Goal: Information Seeking & Learning: Learn about a topic

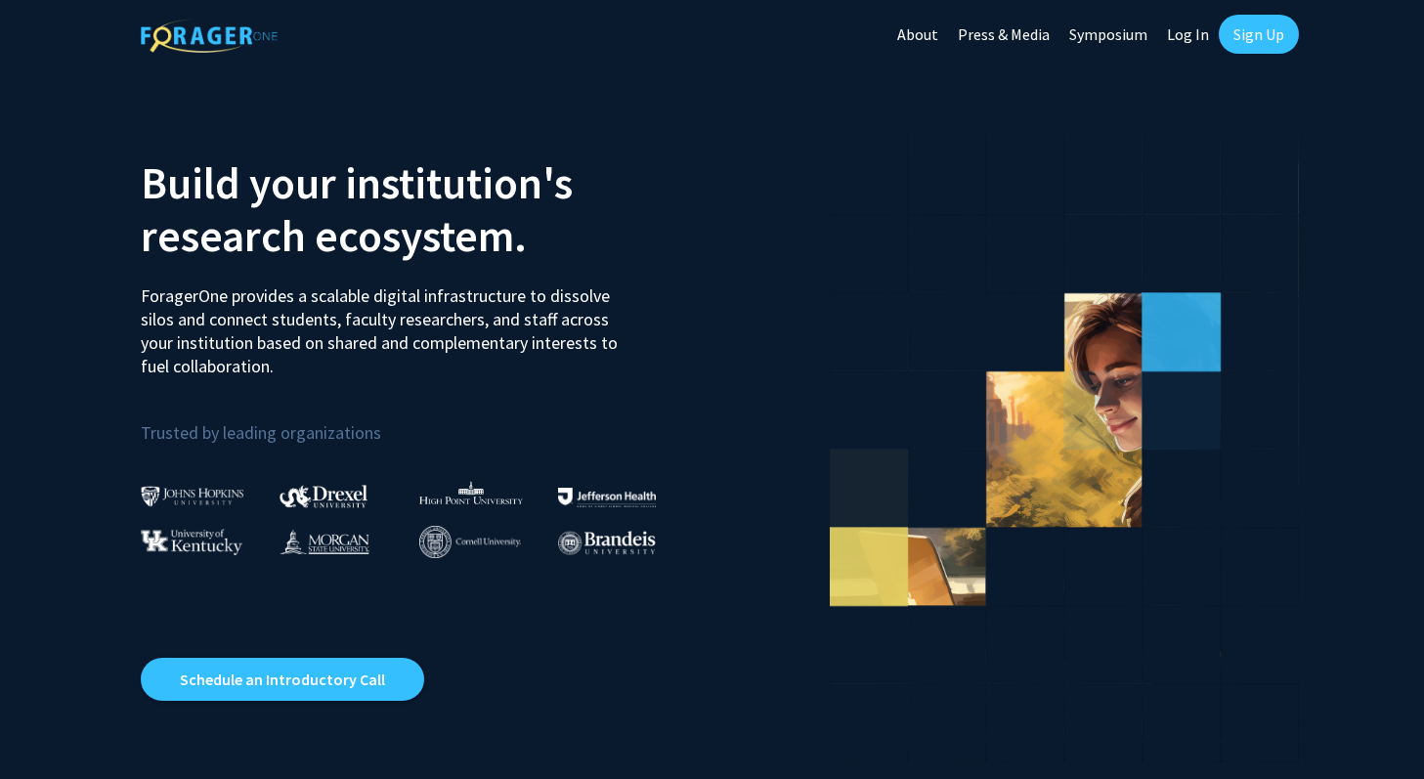
click at [1248, 30] on link "Sign Up" at bounding box center [1259, 34] width 80 height 39
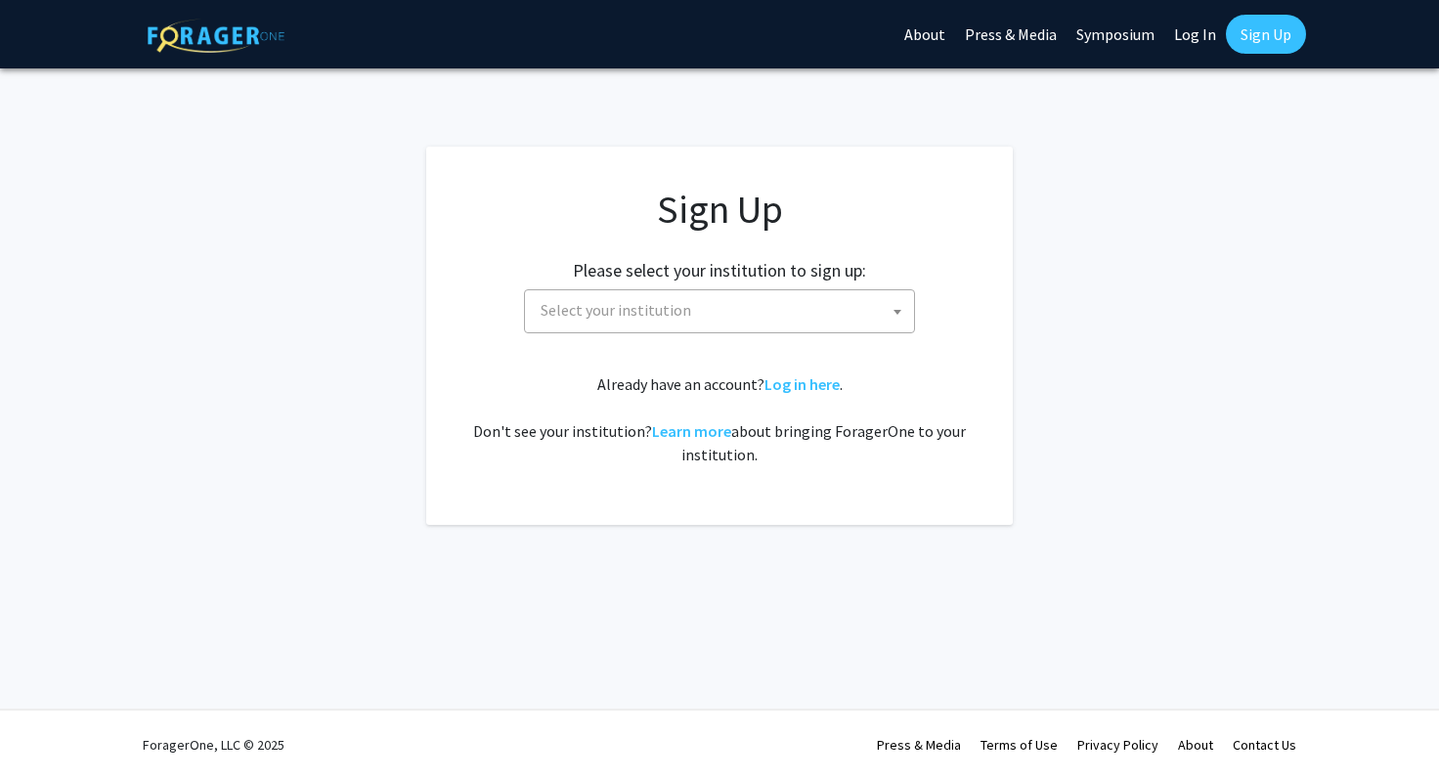
click at [766, 312] on span "Select your institution" at bounding box center [723, 310] width 381 height 40
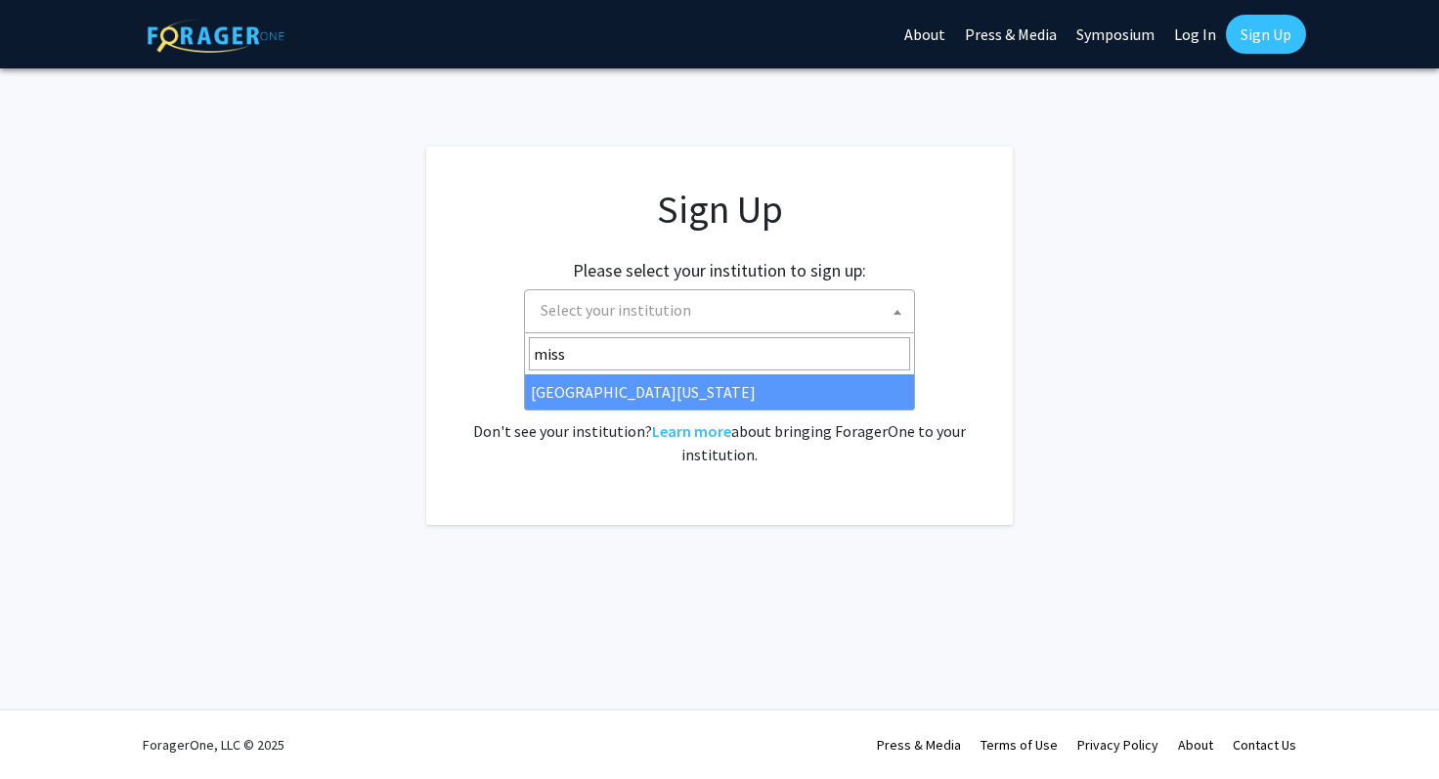
type input "miss"
select select "33"
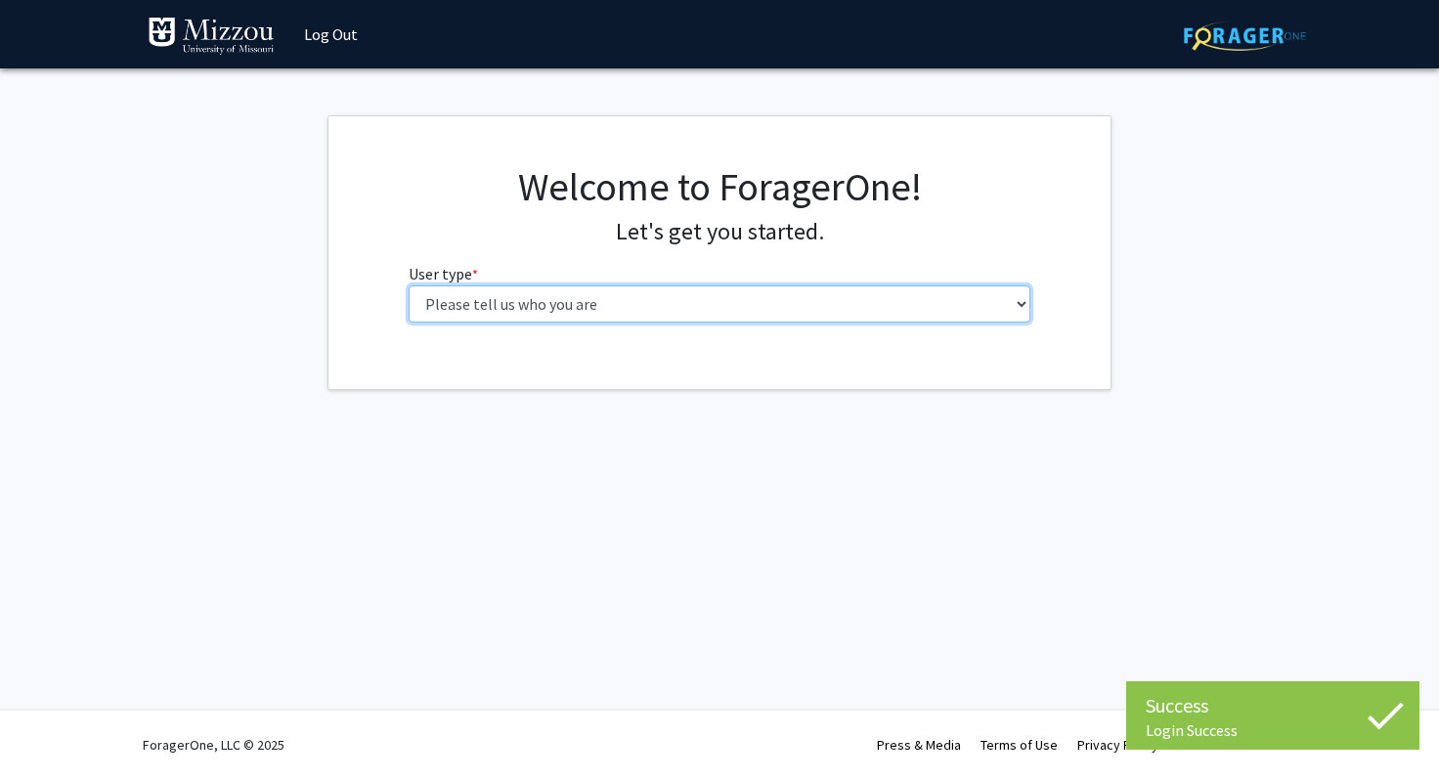
click at [579, 304] on select "Please tell us who you are Undergraduate Student Master's Student Doctoral Cand…" at bounding box center [720, 303] width 623 height 37
select select "1: undergrad"
click at [409, 285] on select "Please tell us who you are Undergraduate Student Master's Student Doctoral Cand…" at bounding box center [720, 303] width 623 height 37
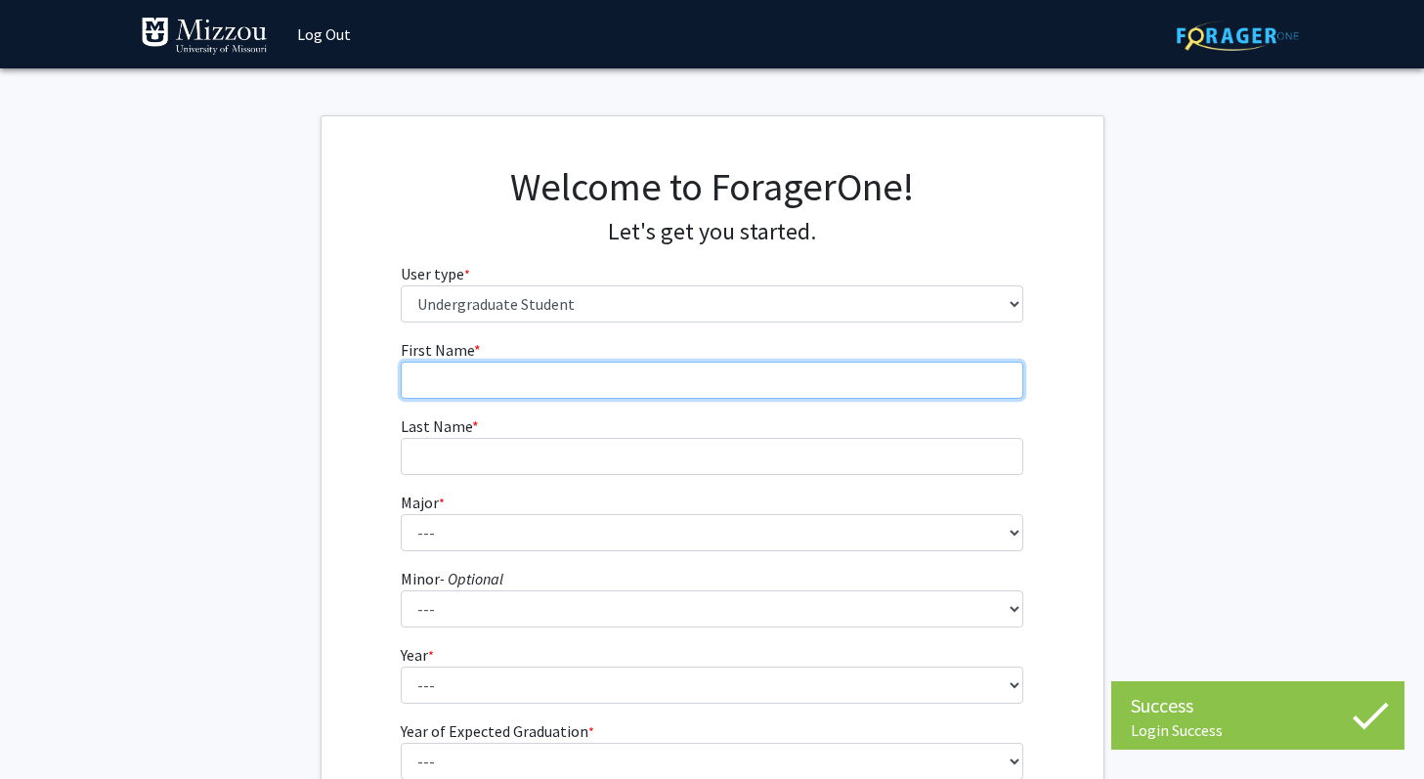
click at [653, 374] on input "First Name * required" at bounding box center [712, 380] width 623 height 37
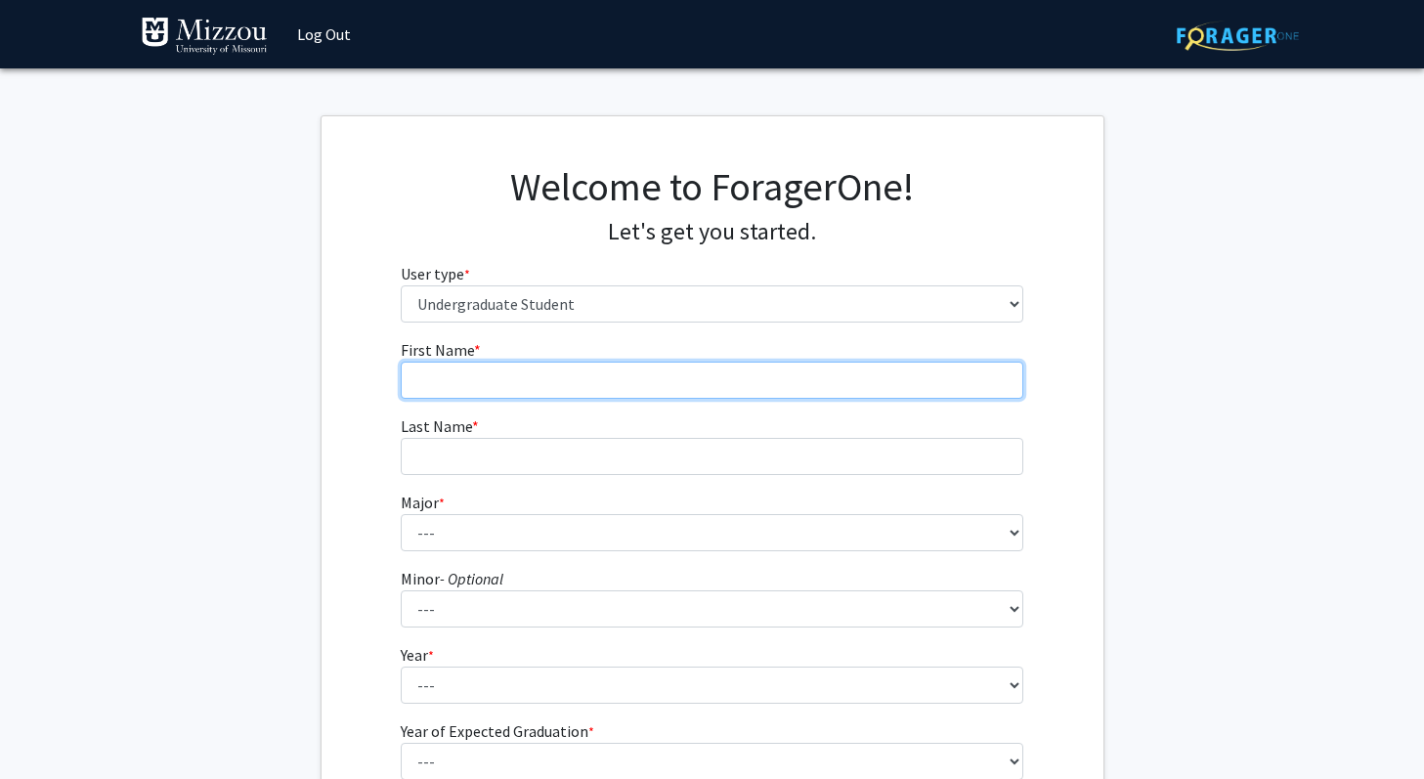
type input "[PERSON_NAME]"
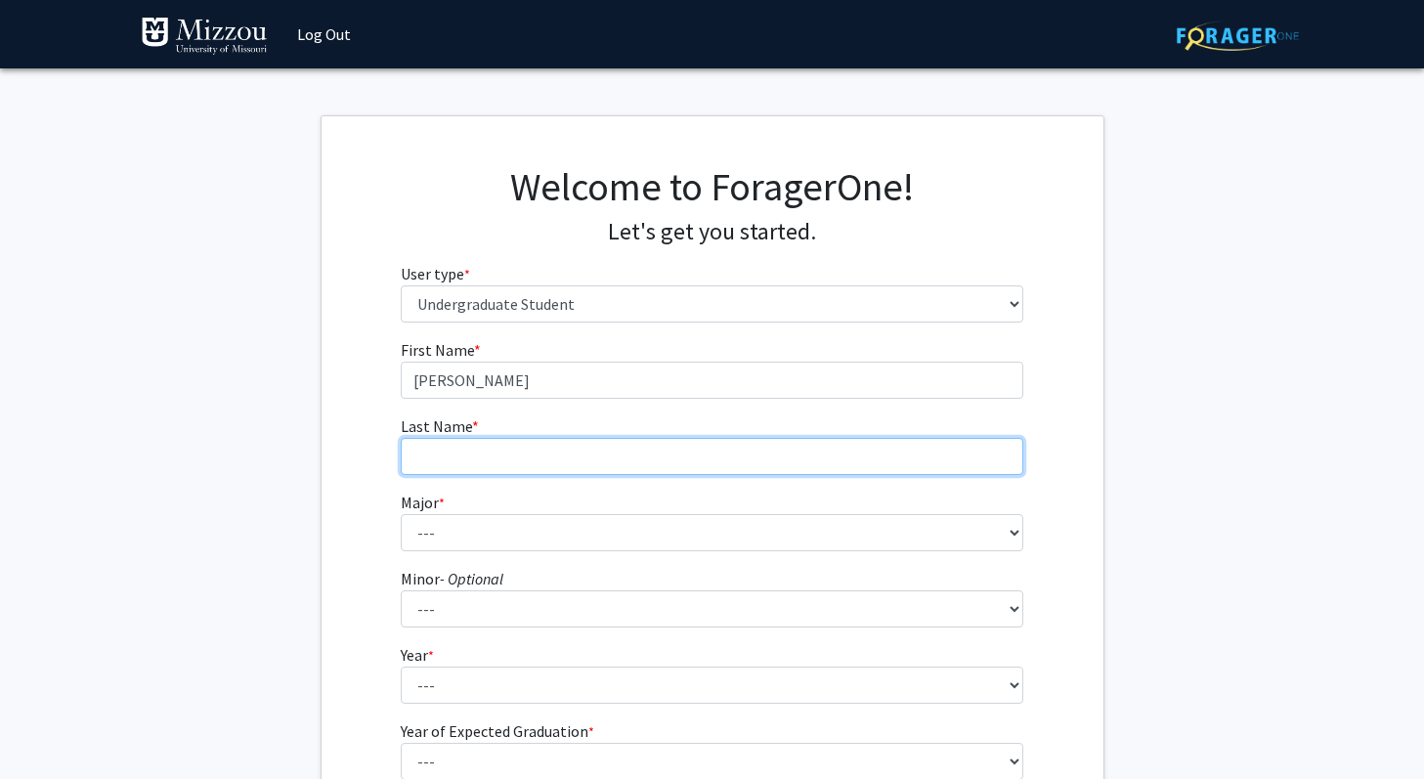
type input "[PERSON_NAME]"
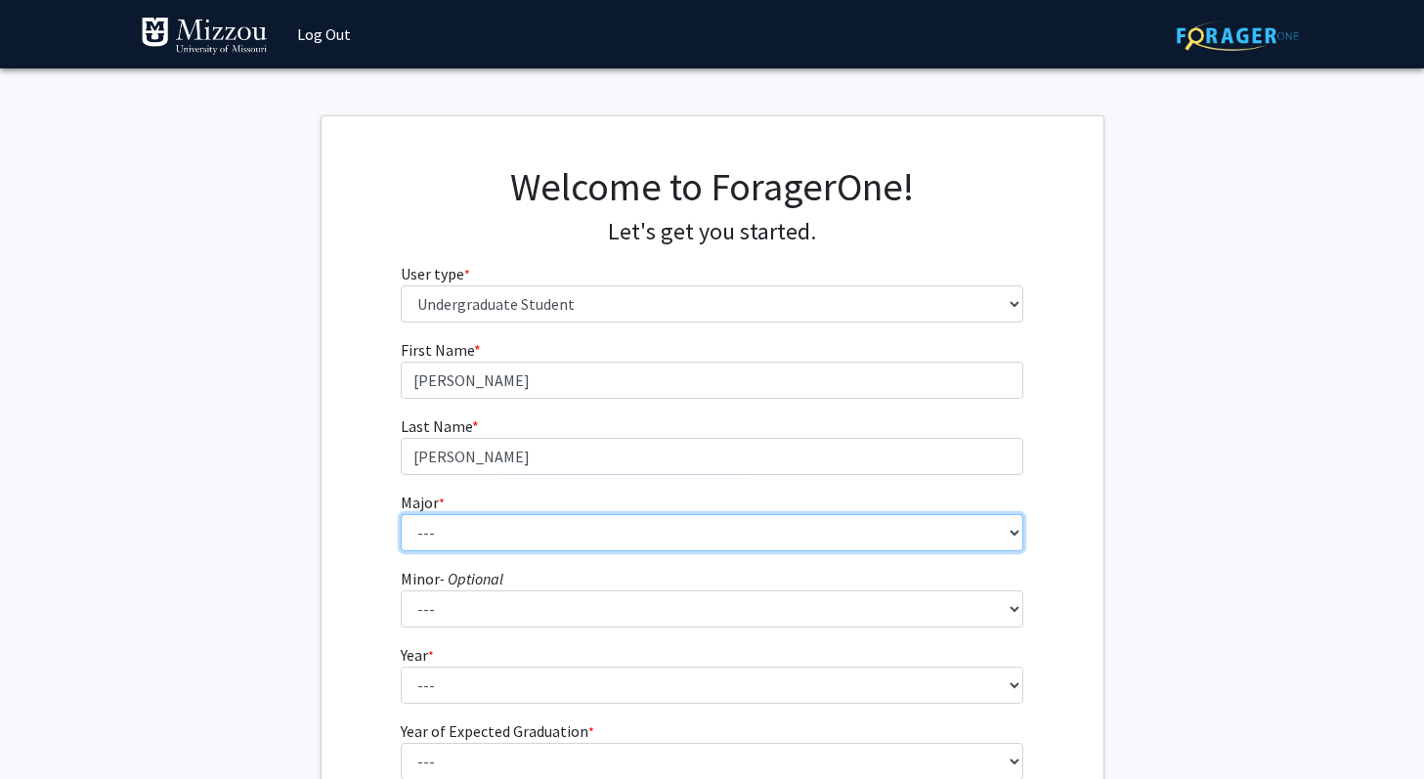
click at [530, 521] on select "--- Agribusiness Management Agricultural Education Agricultural Education: Comm…" at bounding box center [712, 532] width 623 height 37
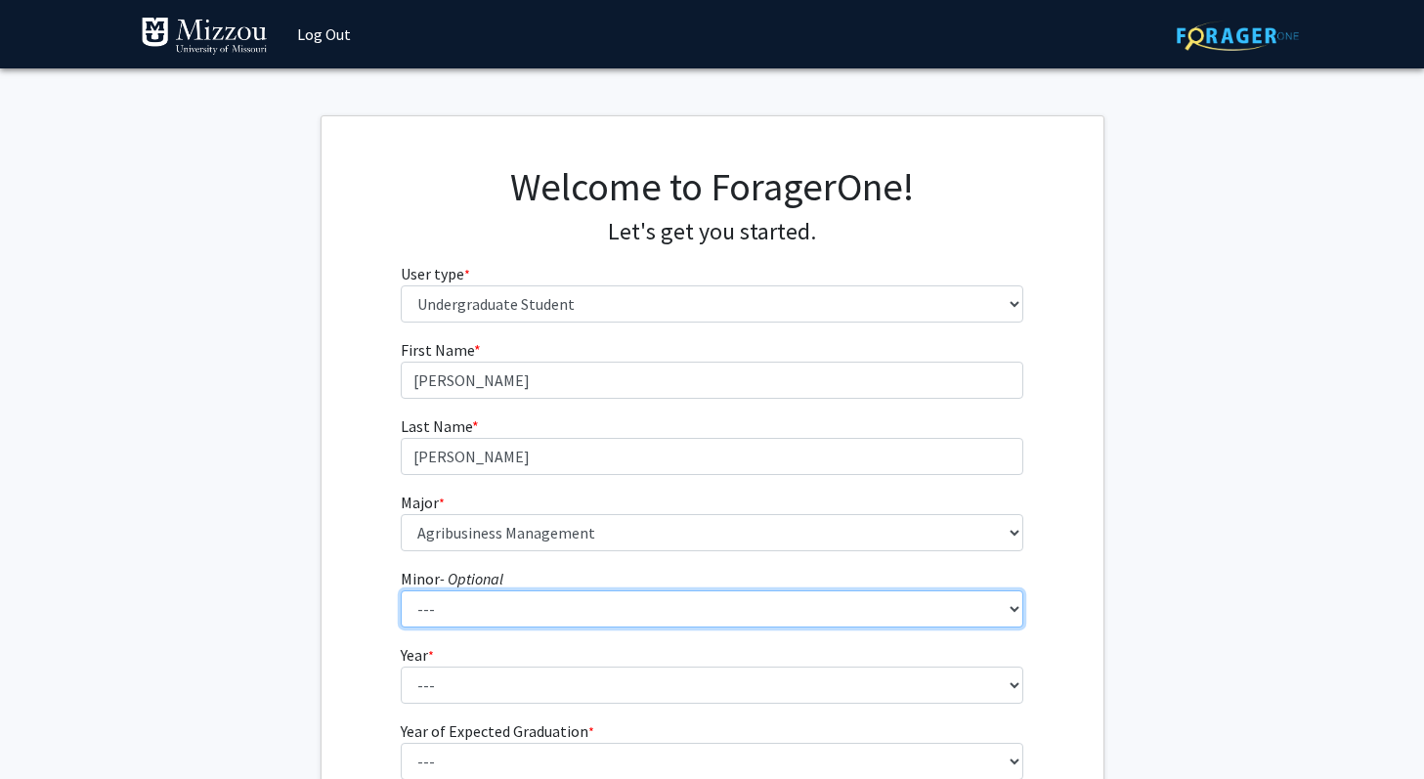
click at [587, 606] on select "--- Accountancy Aerospace Engineering Aerospace Studies Agribusiness Management…" at bounding box center [712, 609] width 623 height 37
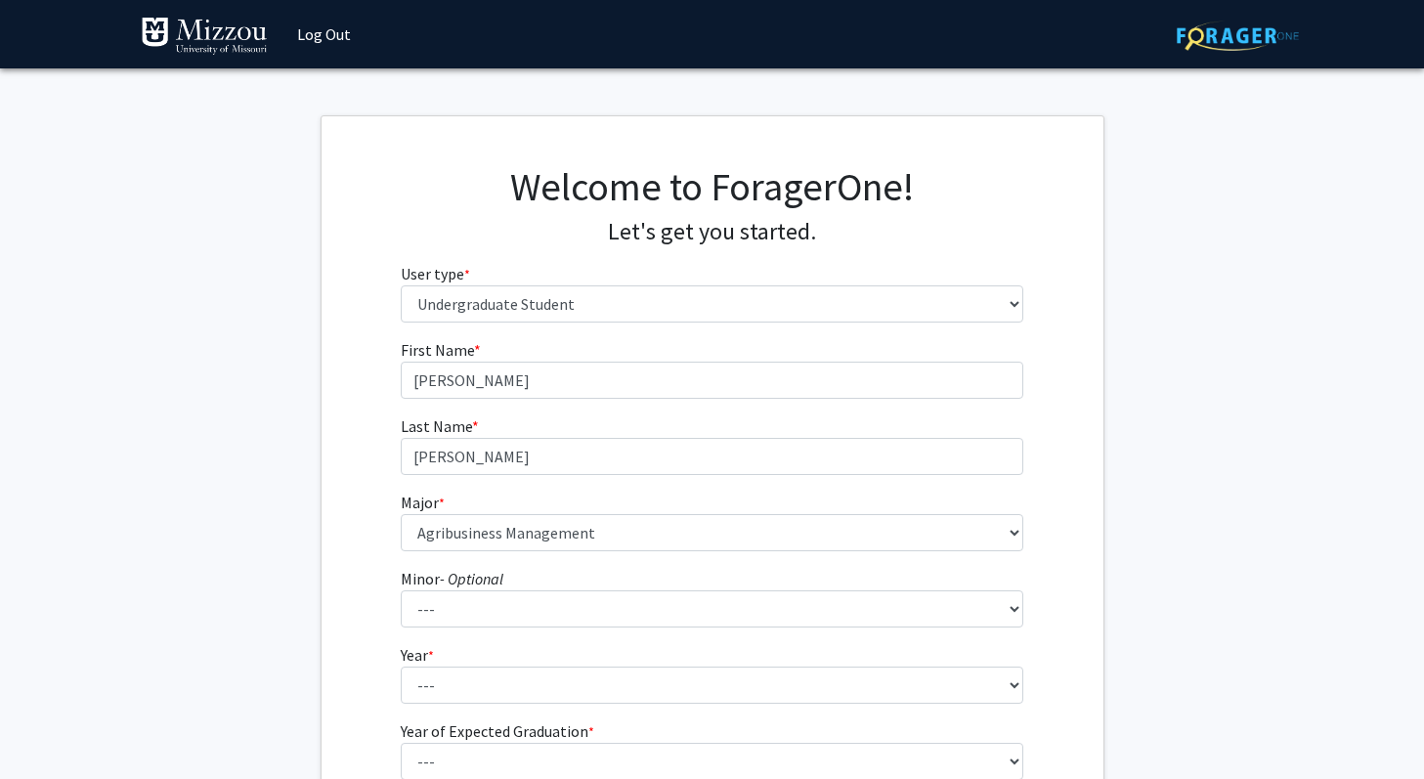
click at [305, 564] on fg-get-started "Welcome to ForagerOne! Let's get you started. User type * required Please tell …" at bounding box center [712, 500] width 1424 height 771
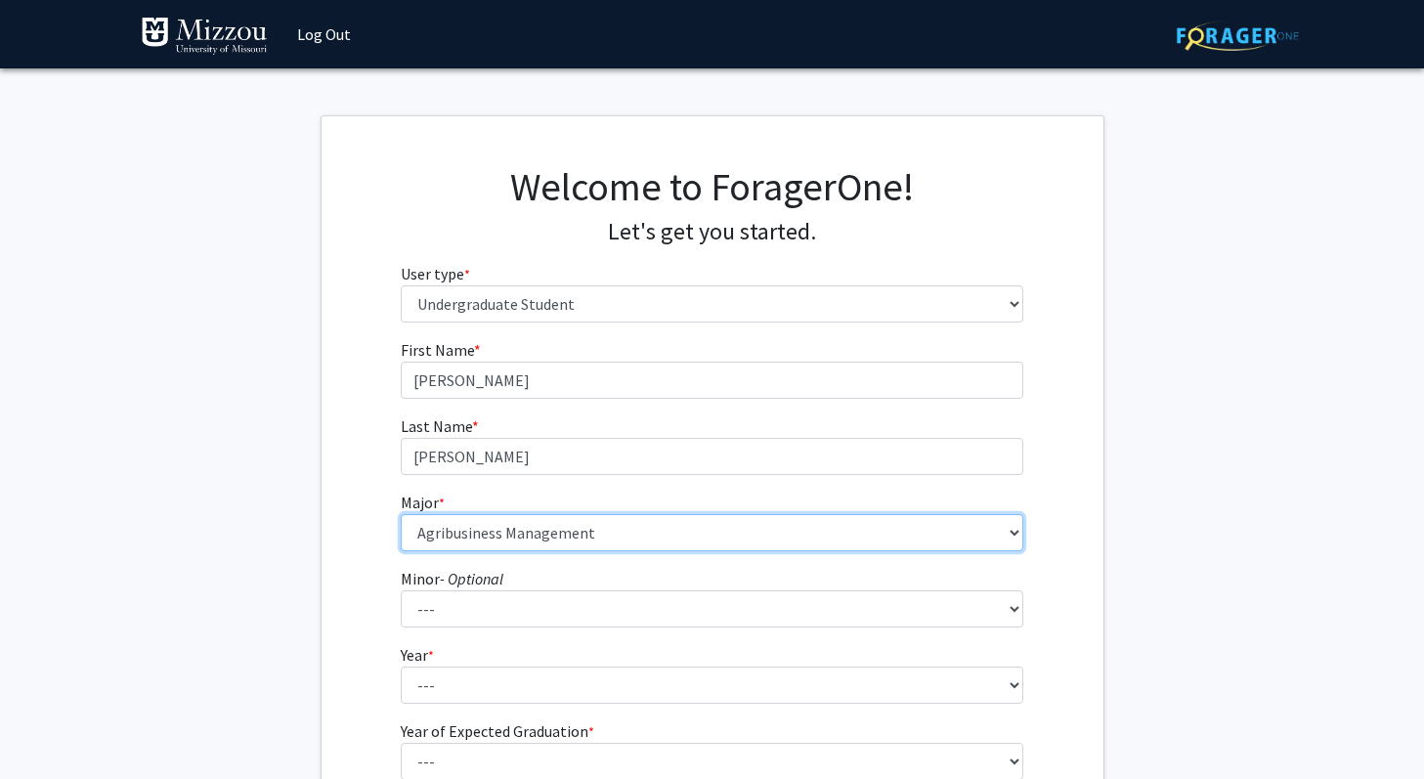
click at [504, 528] on select "--- Agribusiness Management Agricultural Education Agricultural Education: Comm…" at bounding box center [712, 532] width 623 height 37
select select "32: 2637"
click at [401, 514] on select "--- Agribusiness Management Agricultural Education Agricultural Education: Comm…" at bounding box center [712, 532] width 623 height 37
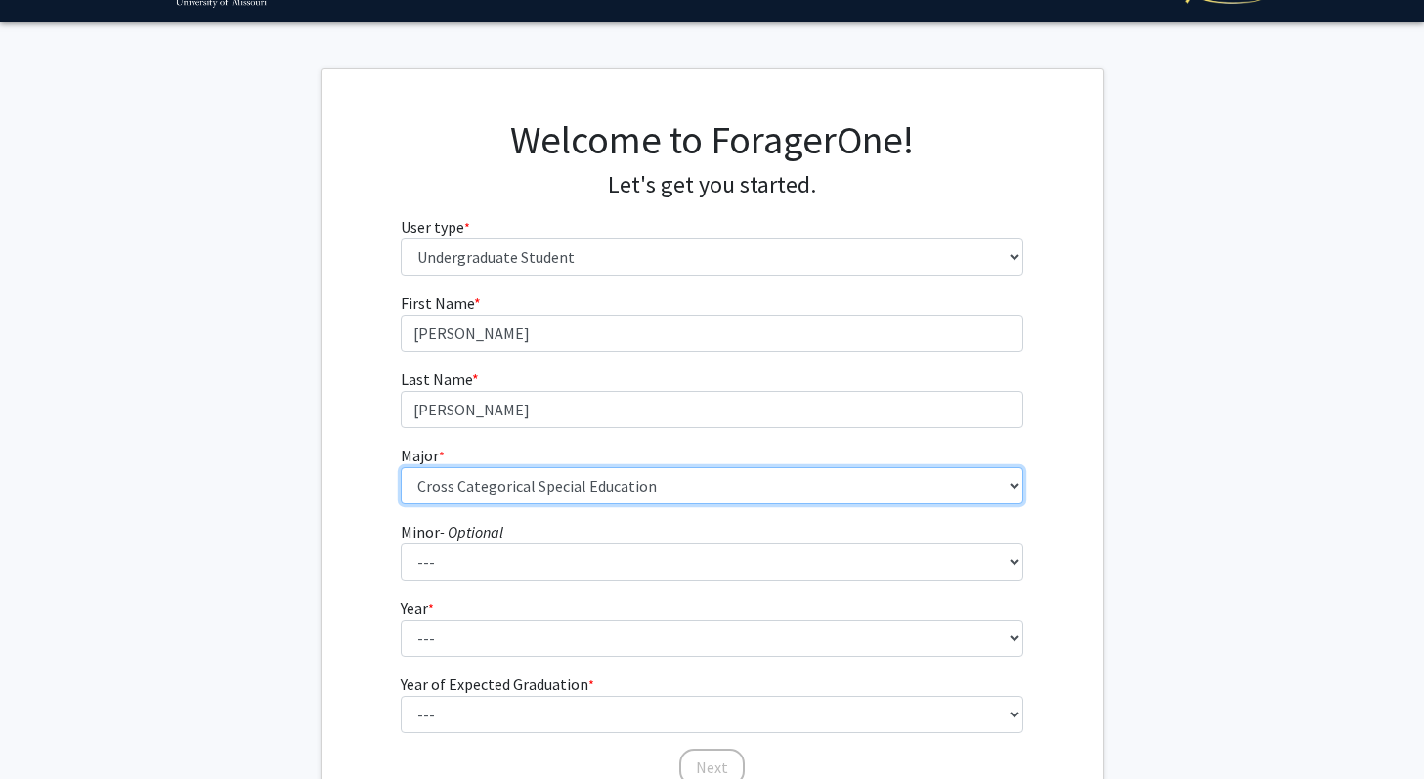
scroll to position [48, 0]
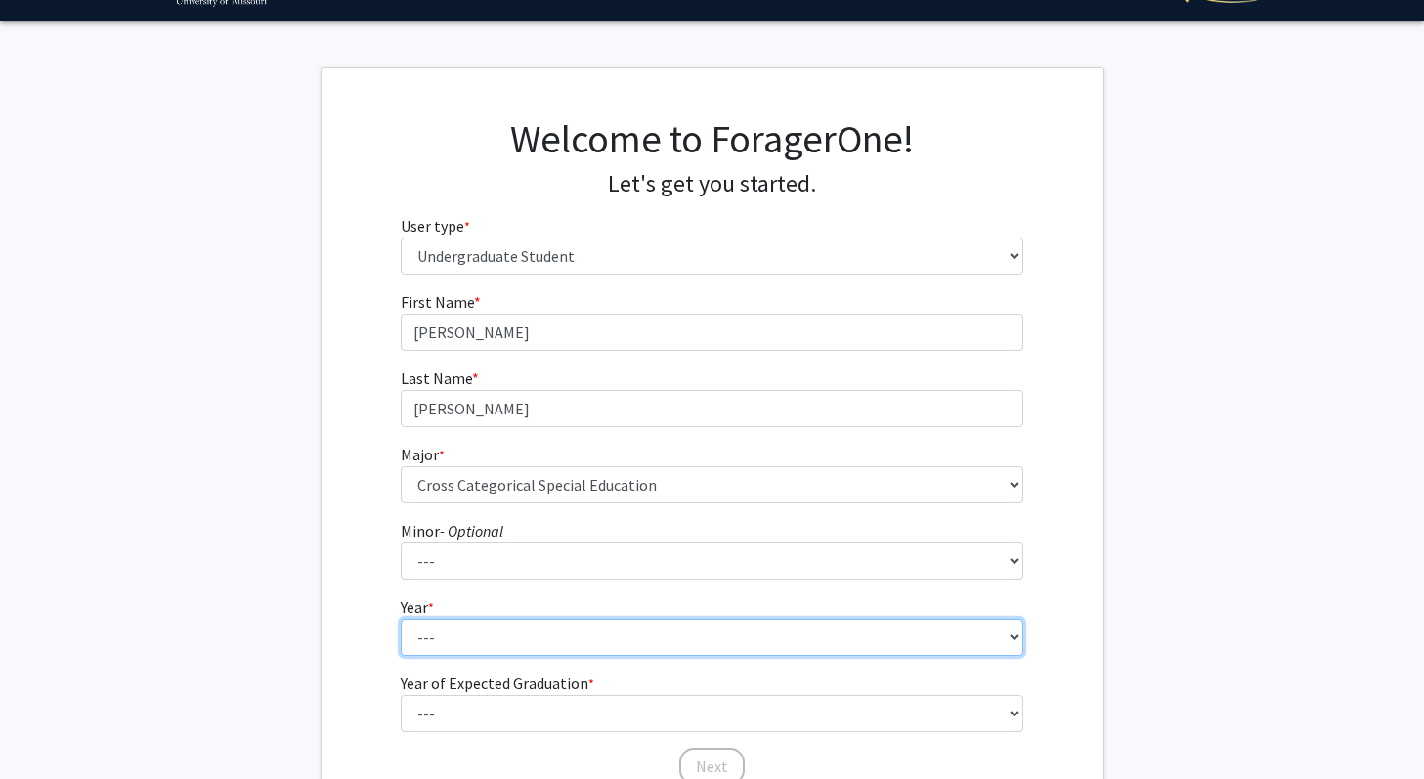
click at [607, 643] on select "--- First-year Sophomore Junior Senior Postbaccalaureate Certificate" at bounding box center [712, 637] width 623 height 37
select select "2: sophomore"
click at [401, 619] on select "--- First-year Sophomore Junior Senior Postbaccalaureate Certificate" at bounding box center [712, 637] width 623 height 37
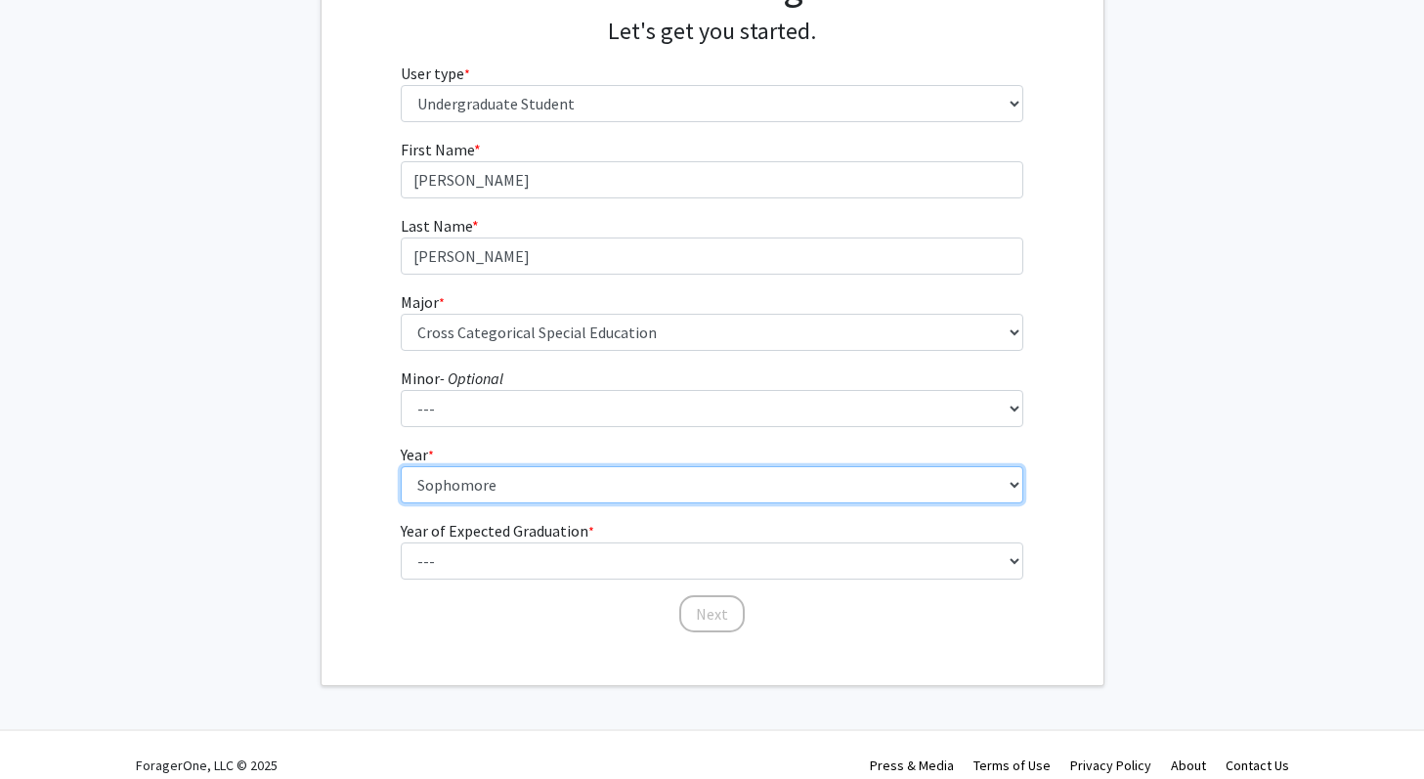
scroll to position [204, 0]
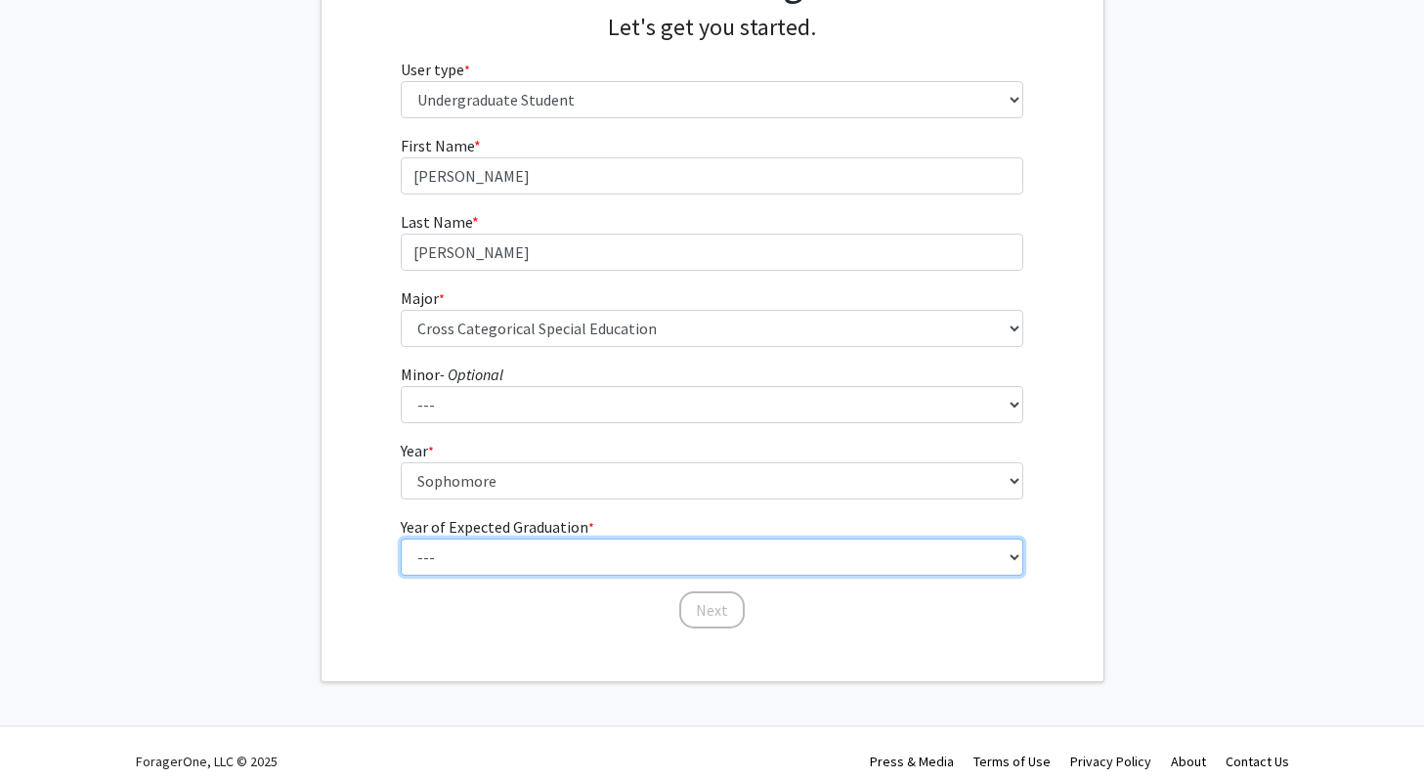
click at [547, 547] on select "--- 2025 2026 2027 2028 2029 2030 2031 2032 2033 2034" at bounding box center [712, 557] width 623 height 37
select select "4: 2028"
click at [401, 539] on select "--- 2025 2026 2027 2028 2029 2030 2031 2032 2033 2034" at bounding box center [712, 557] width 623 height 37
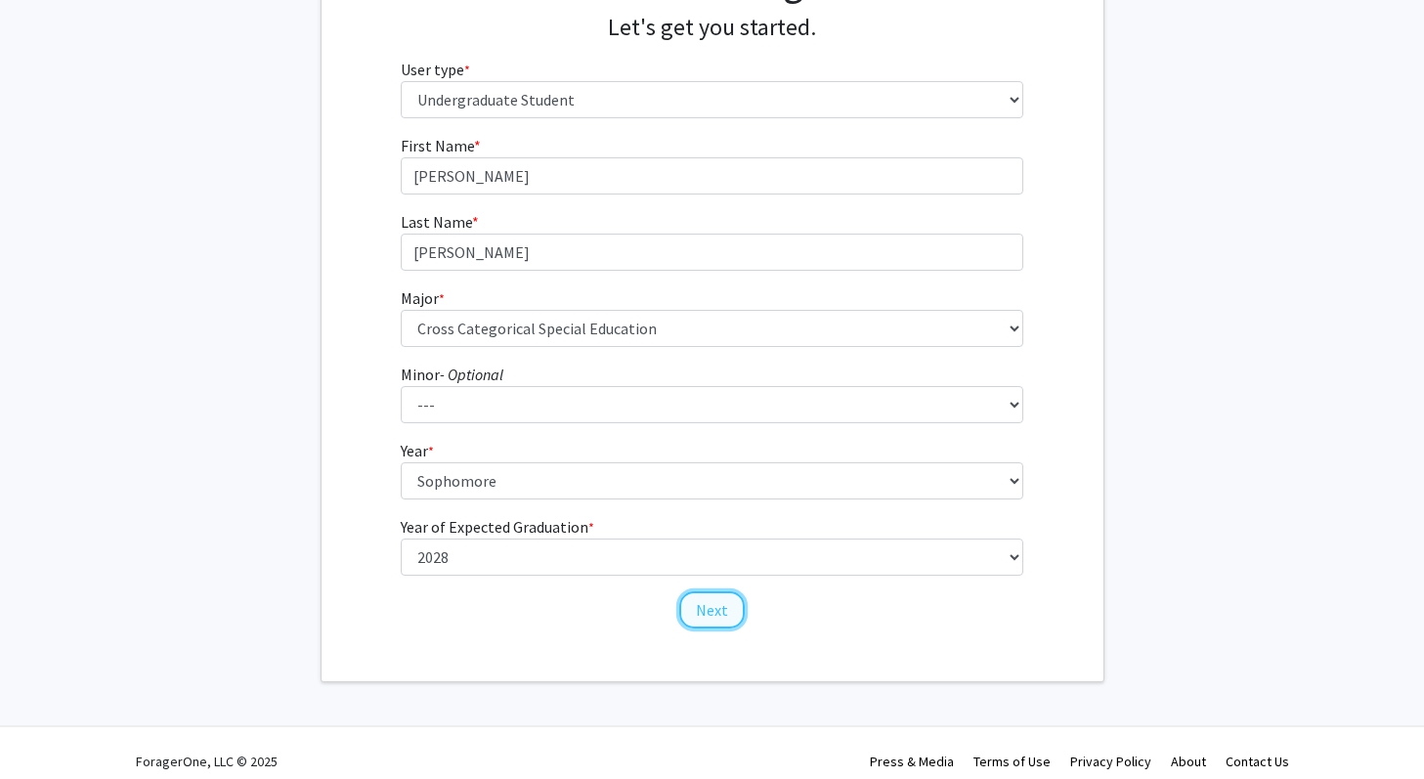
click at [712, 612] on button "Next" at bounding box center [712, 609] width 66 height 37
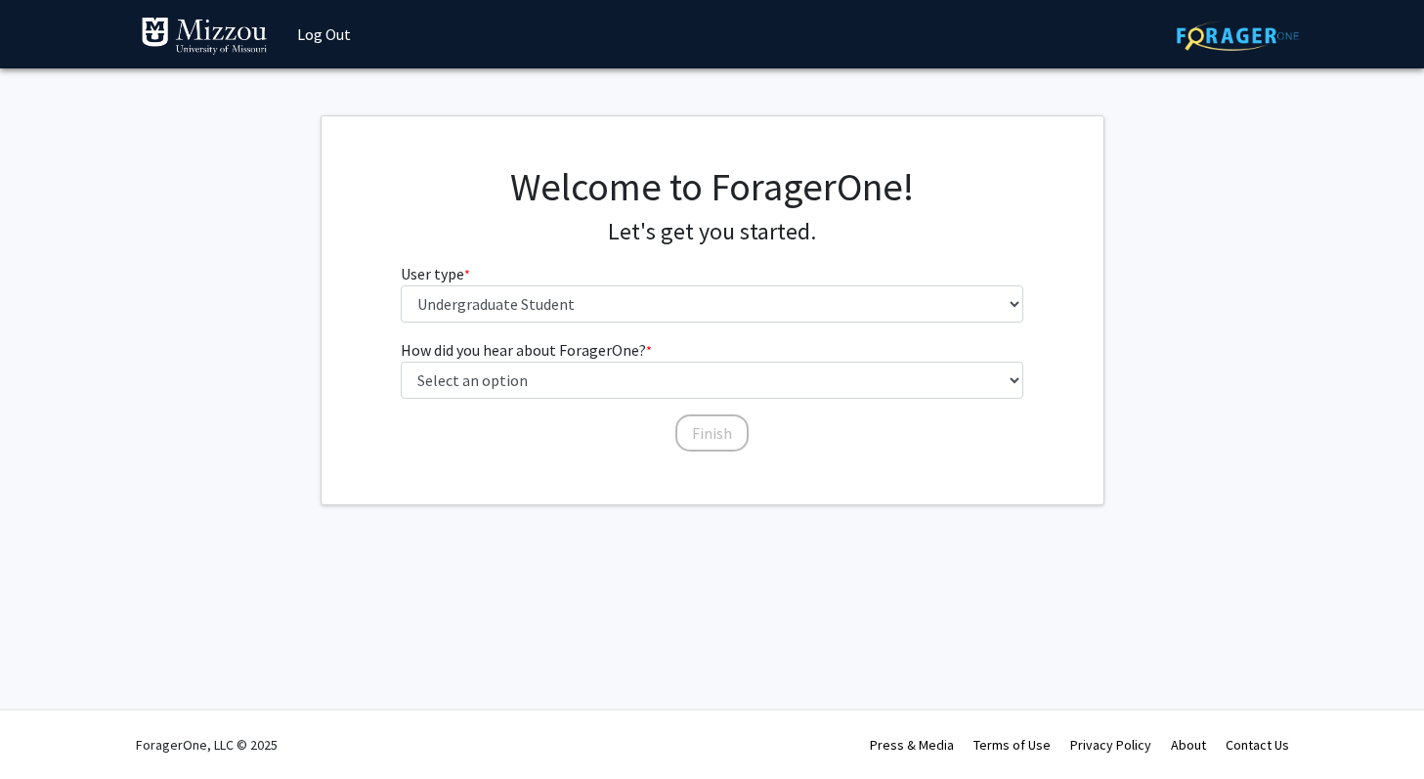
scroll to position [0, 0]
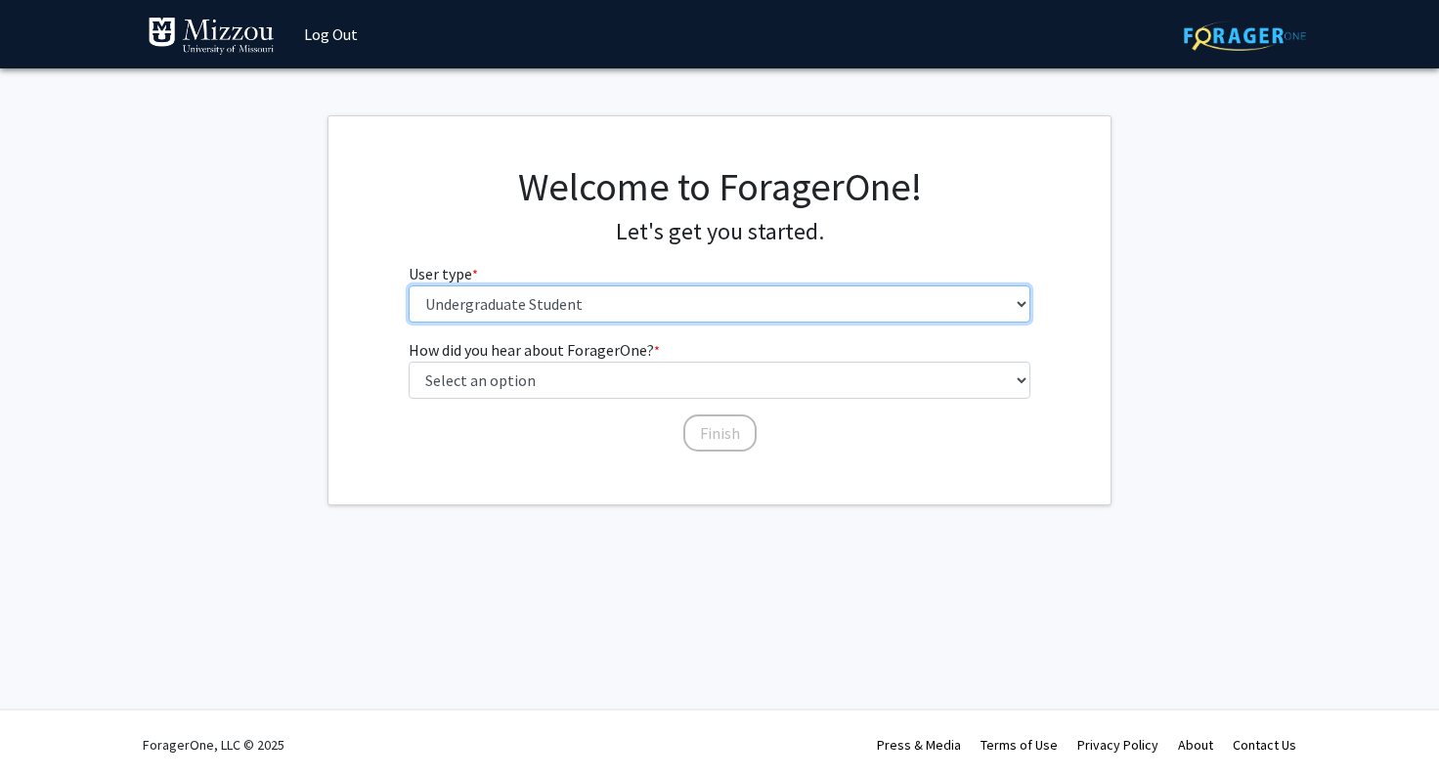
click at [538, 309] on select "Please tell us who you are Undergraduate Student Master's Student Doctoral Cand…" at bounding box center [720, 303] width 623 height 37
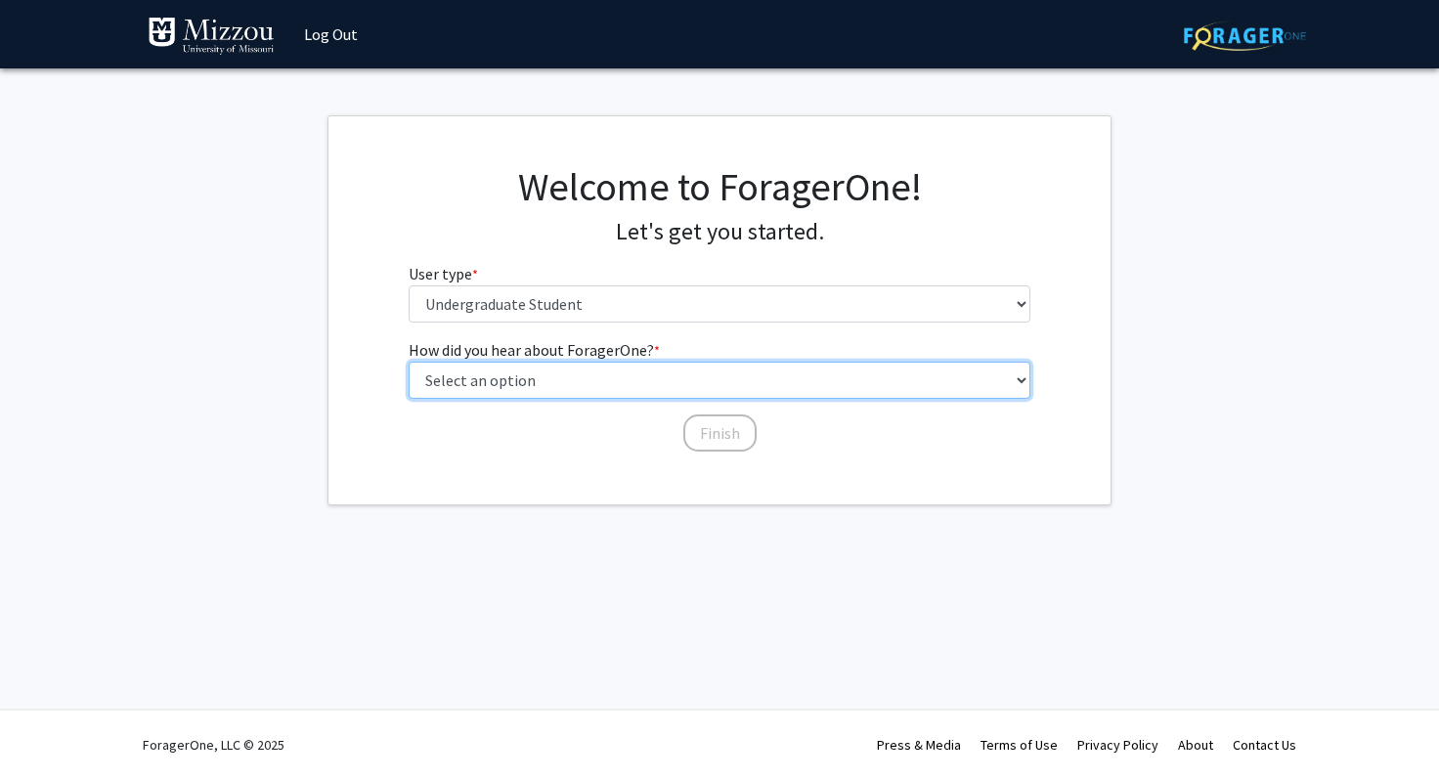
click at [550, 382] on select "Select an option Peer/student recommendation Faculty/staff recommendation Unive…" at bounding box center [720, 380] width 623 height 37
select select "2: faculty_recommendation"
click at [409, 362] on select "Select an option Peer/student recommendation Faculty/staff recommendation Unive…" at bounding box center [720, 380] width 623 height 37
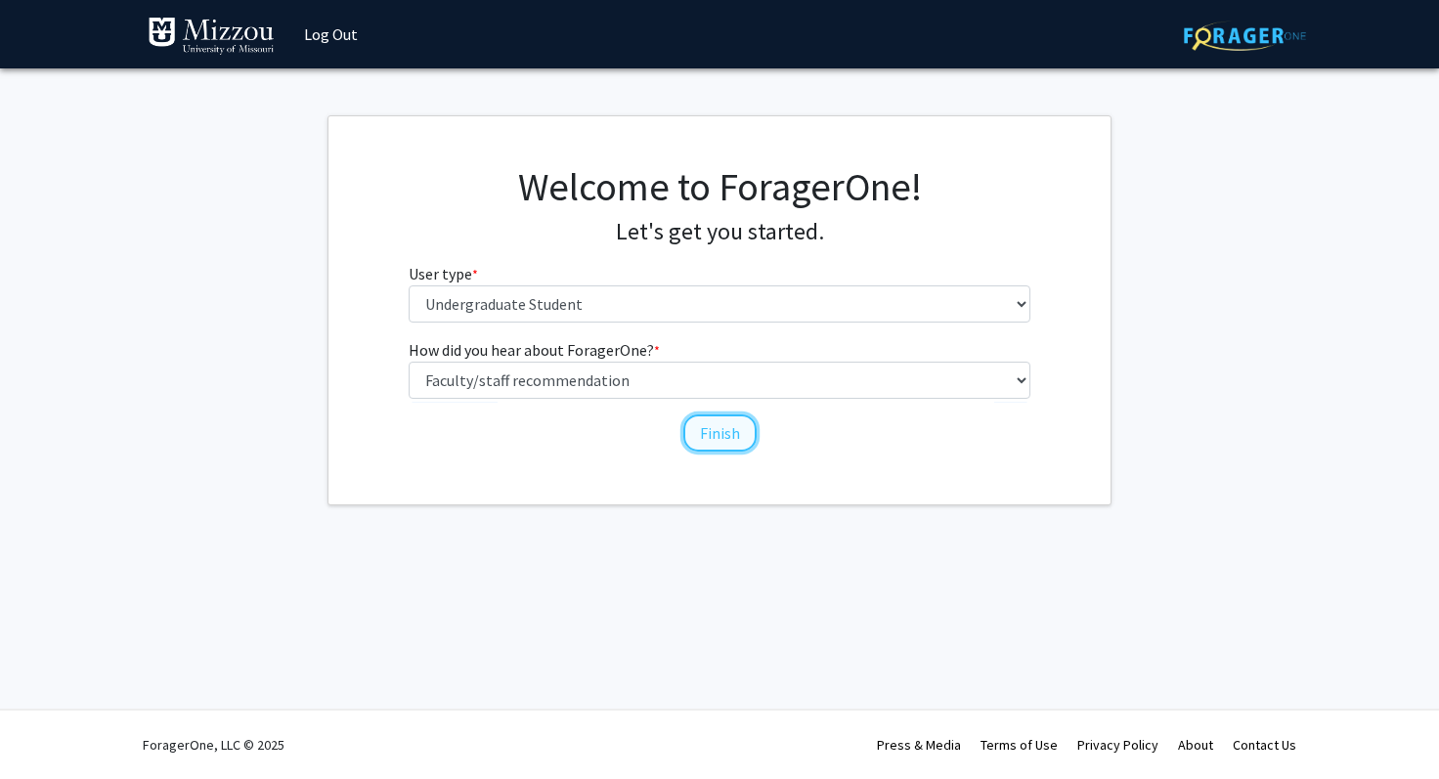
click at [729, 431] on button "Finish" at bounding box center [719, 433] width 73 height 37
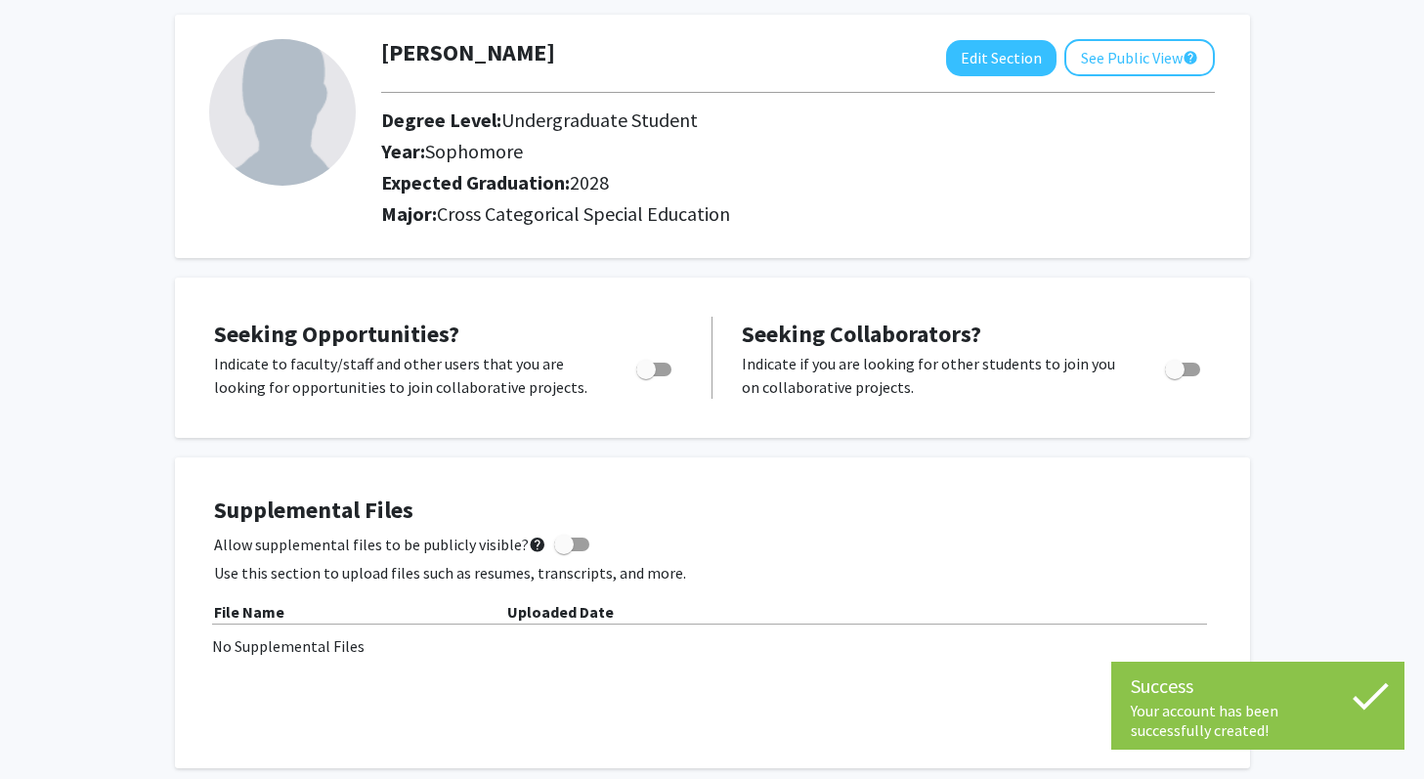
scroll to position [94, 0]
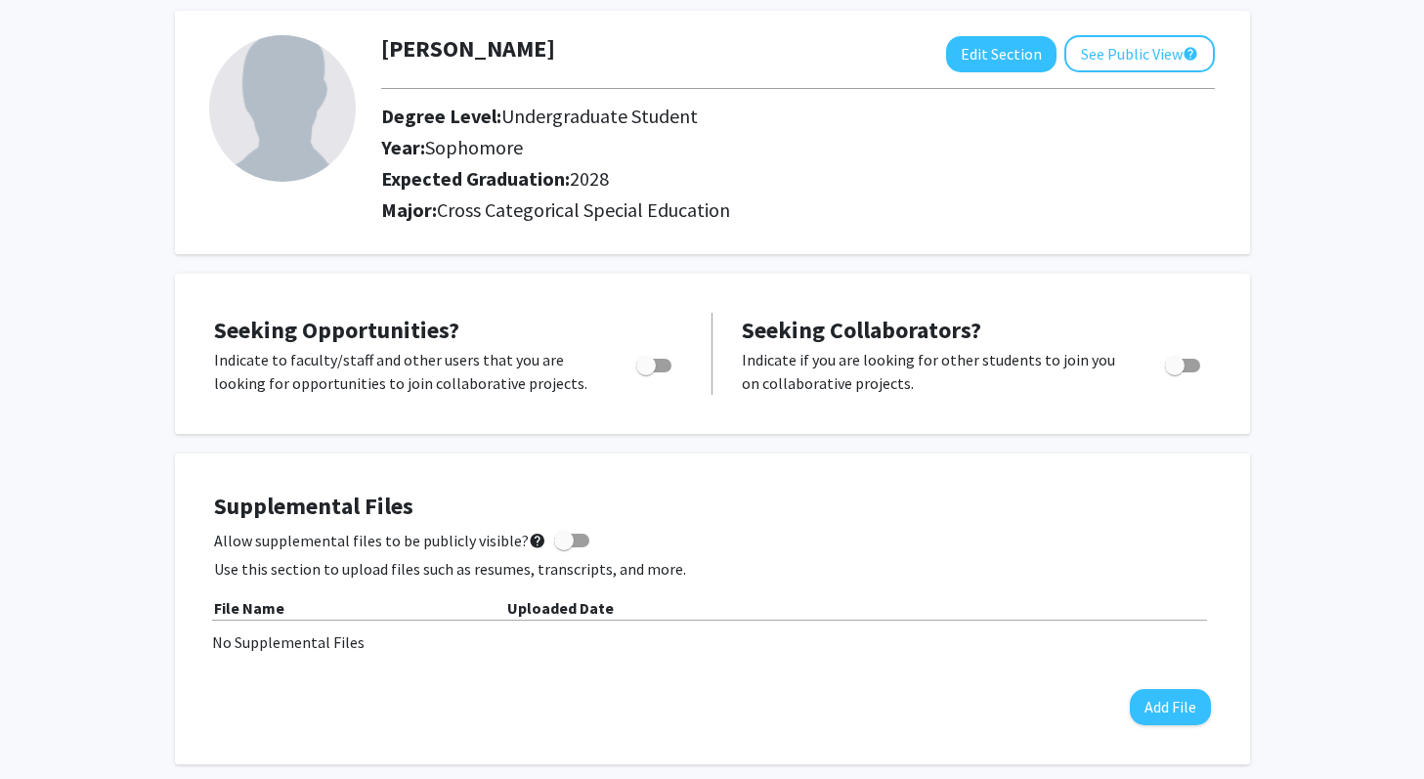
click at [659, 368] on span "Toggle" at bounding box center [653, 366] width 35 height 14
click at [646, 372] on input "Are you actively seeking opportunities?" at bounding box center [645, 372] width 1 height 1
checkbox input "true"
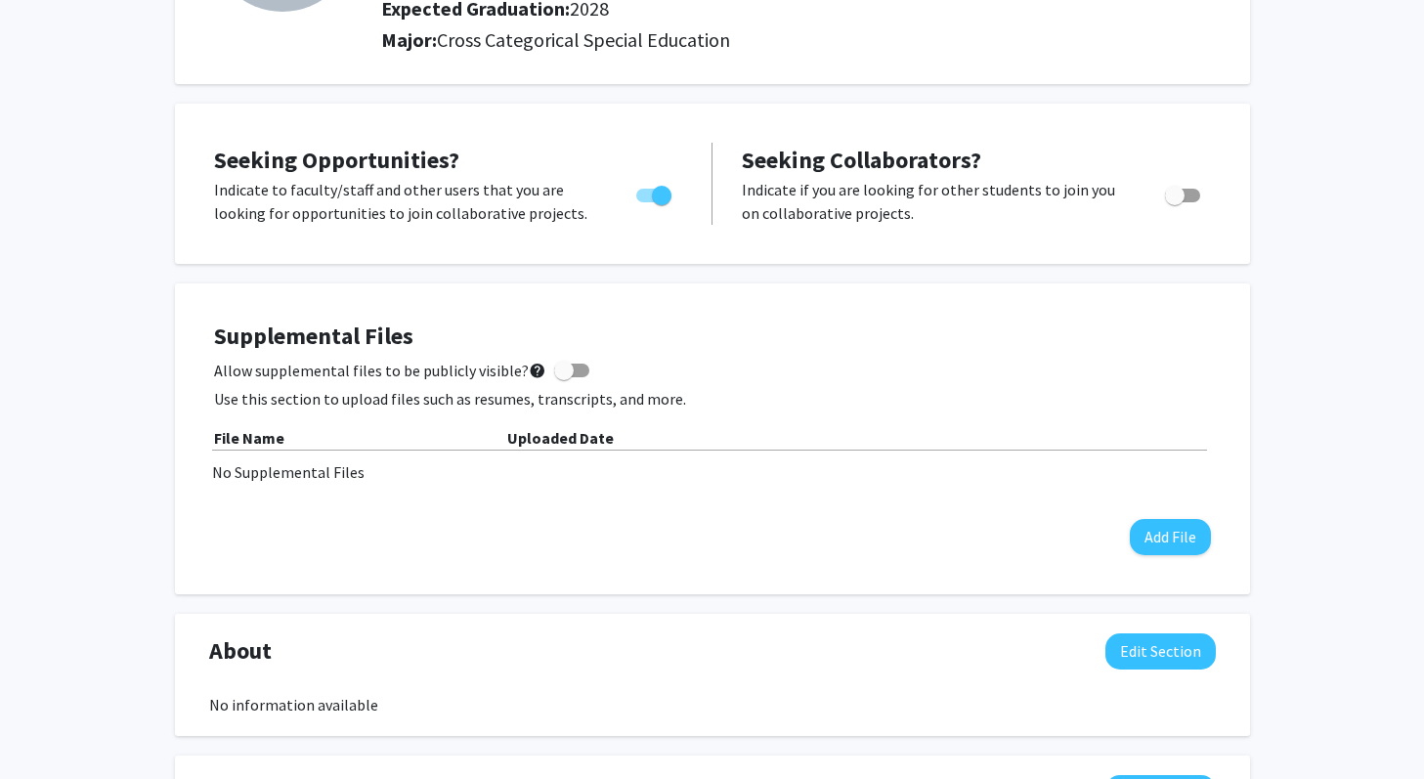
scroll to position [0, 0]
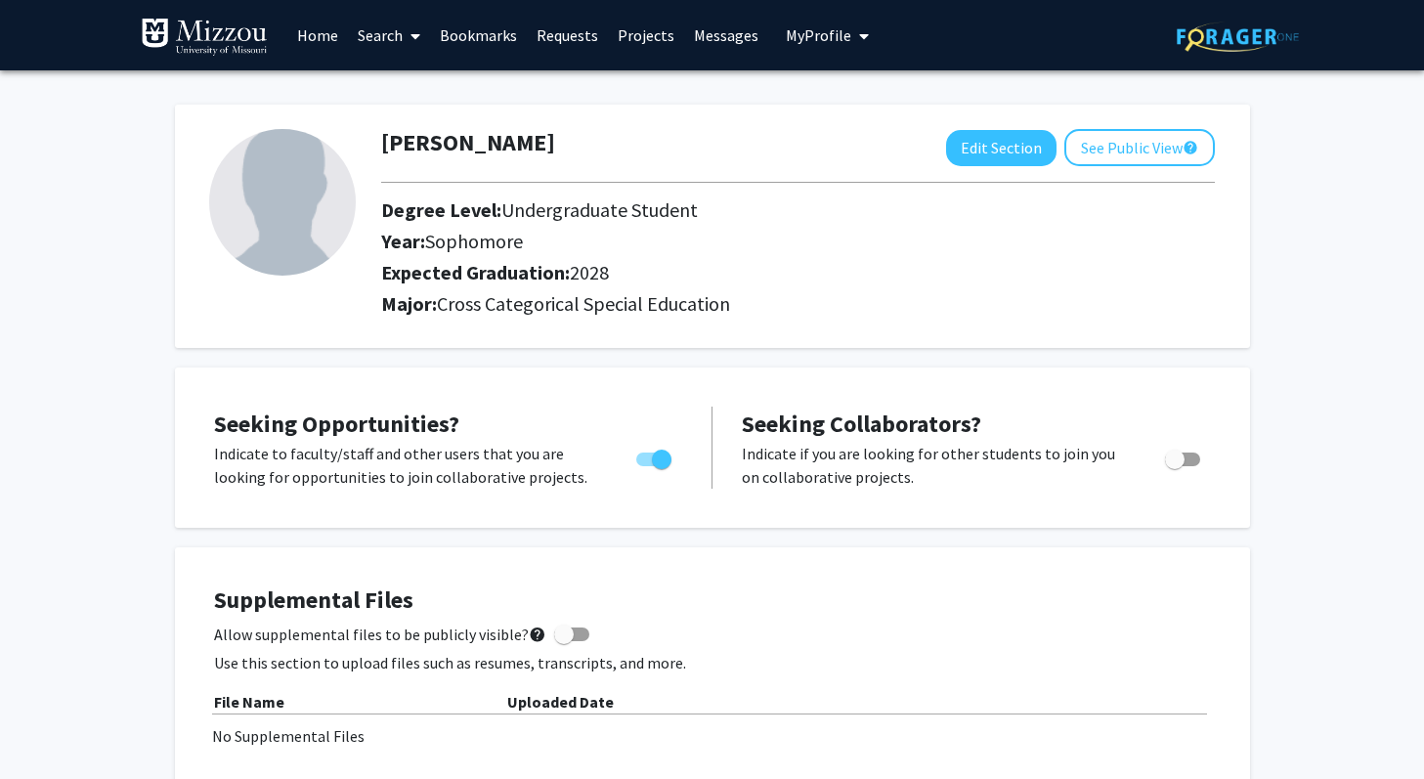
click at [651, 41] on link "Projects" at bounding box center [646, 35] width 76 height 68
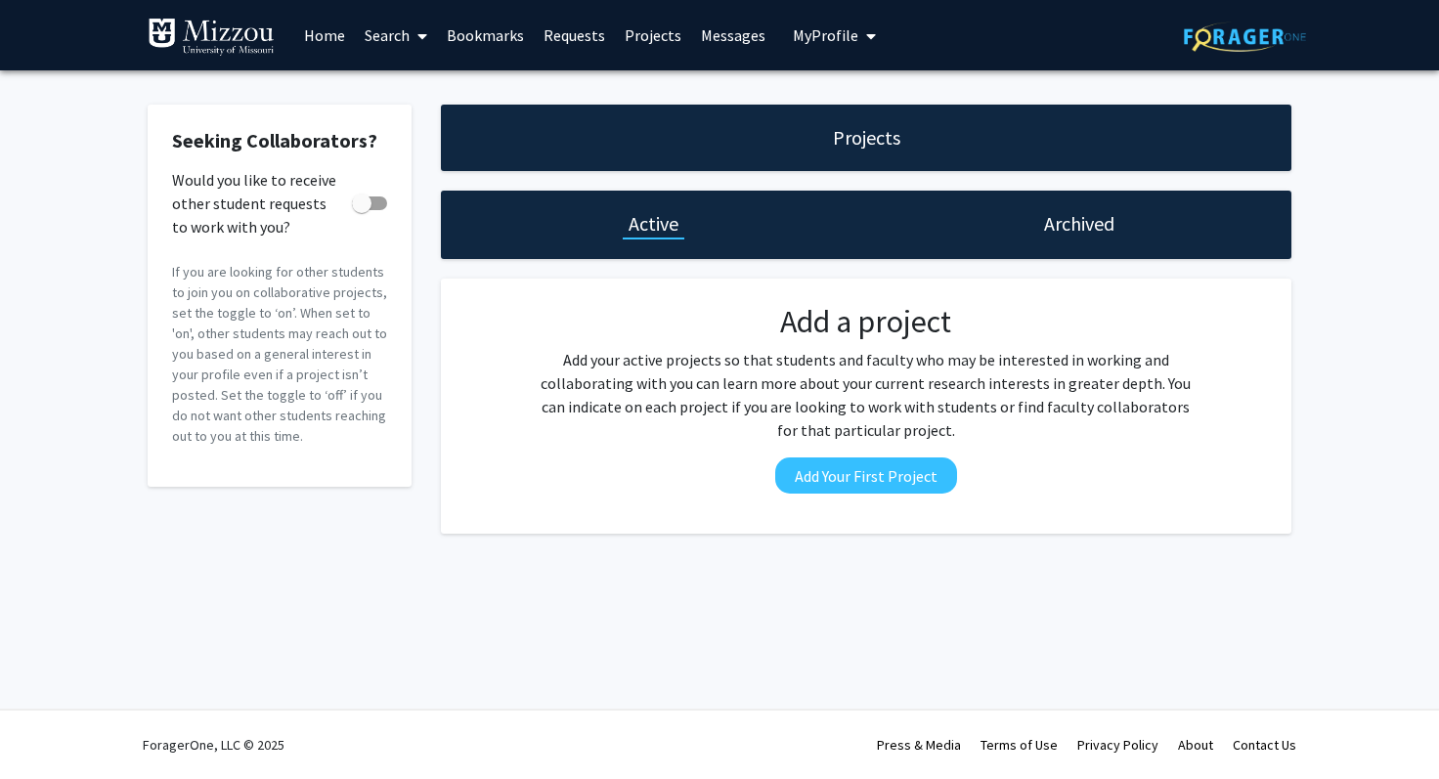
click at [327, 44] on link "Home" at bounding box center [324, 35] width 61 height 68
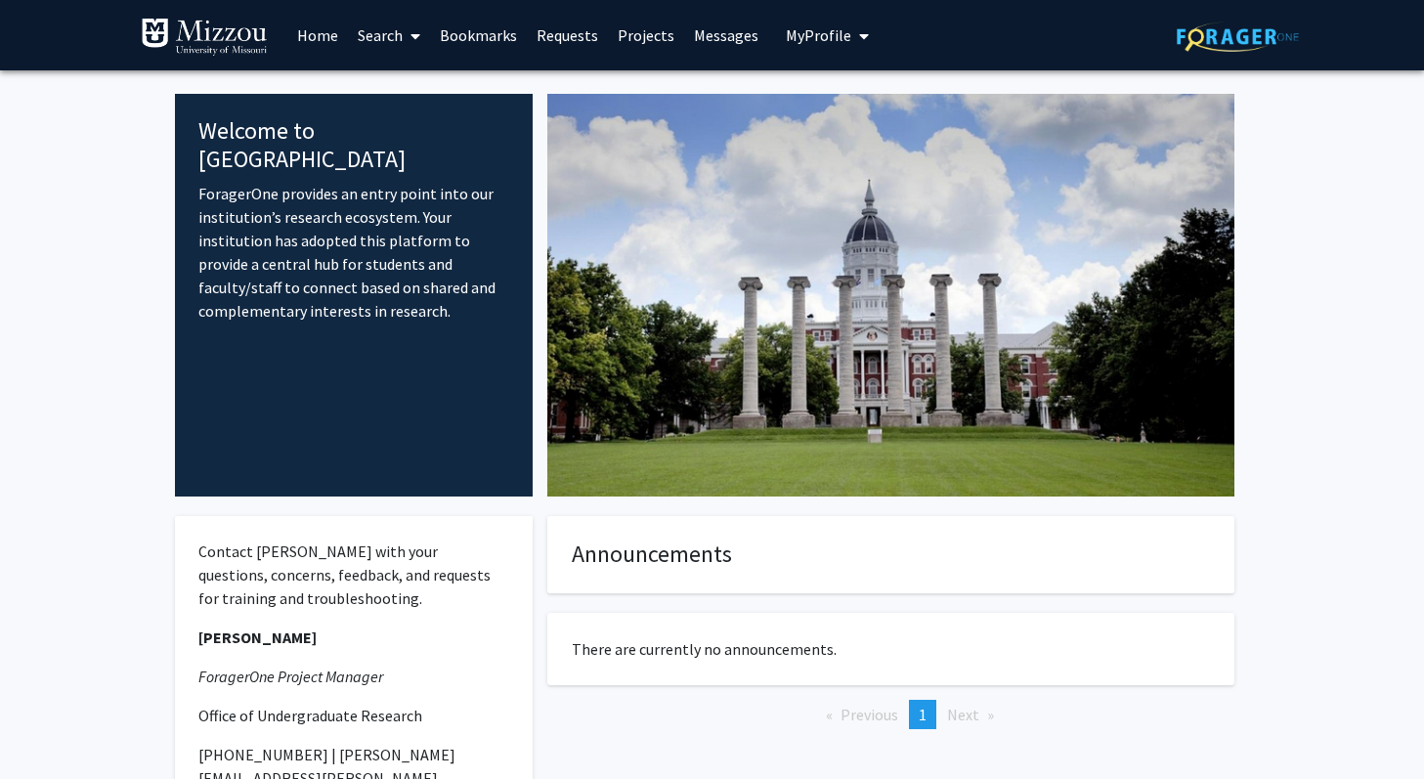
click at [404, 44] on span at bounding box center [412, 36] width 18 height 68
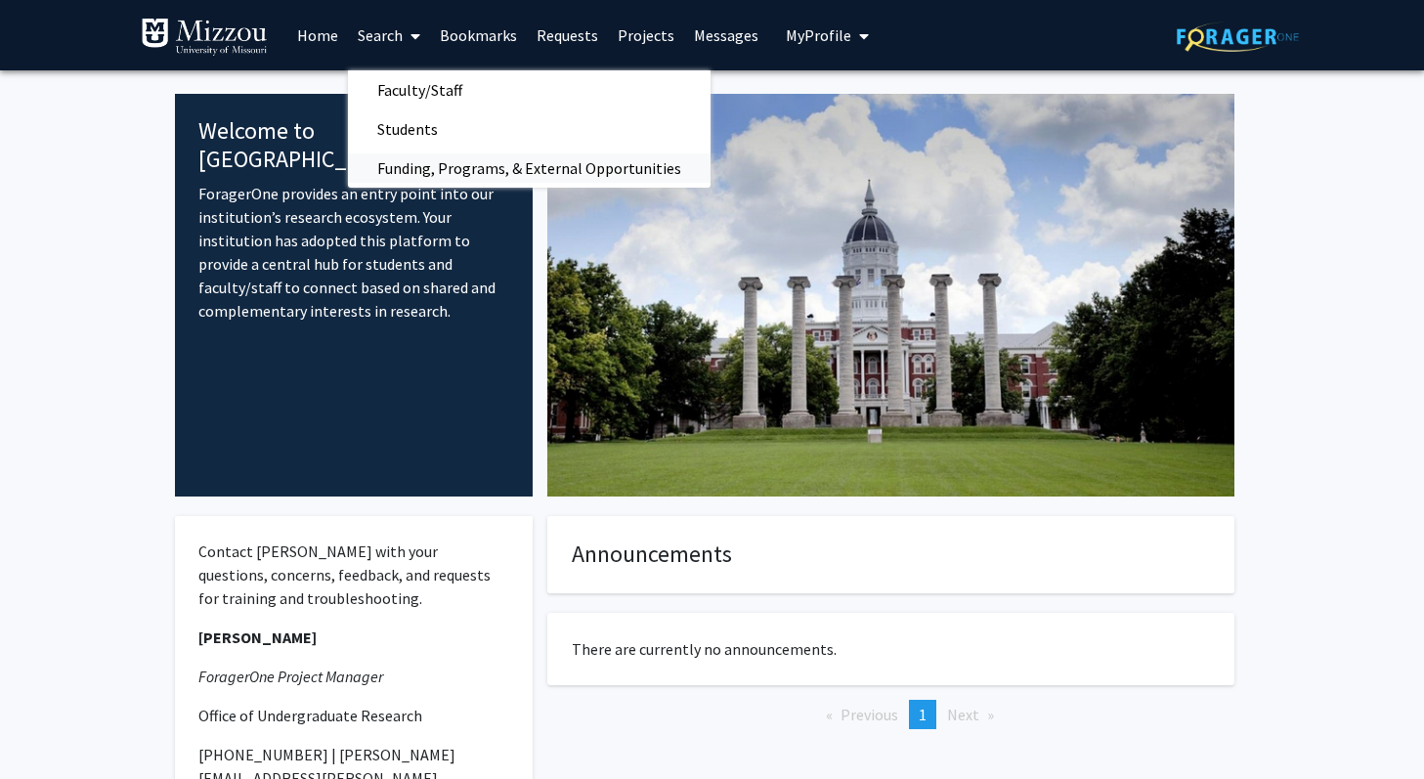
click at [494, 160] on span "Funding, Programs, & External Opportunities" at bounding box center [529, 168] width 363 height 39
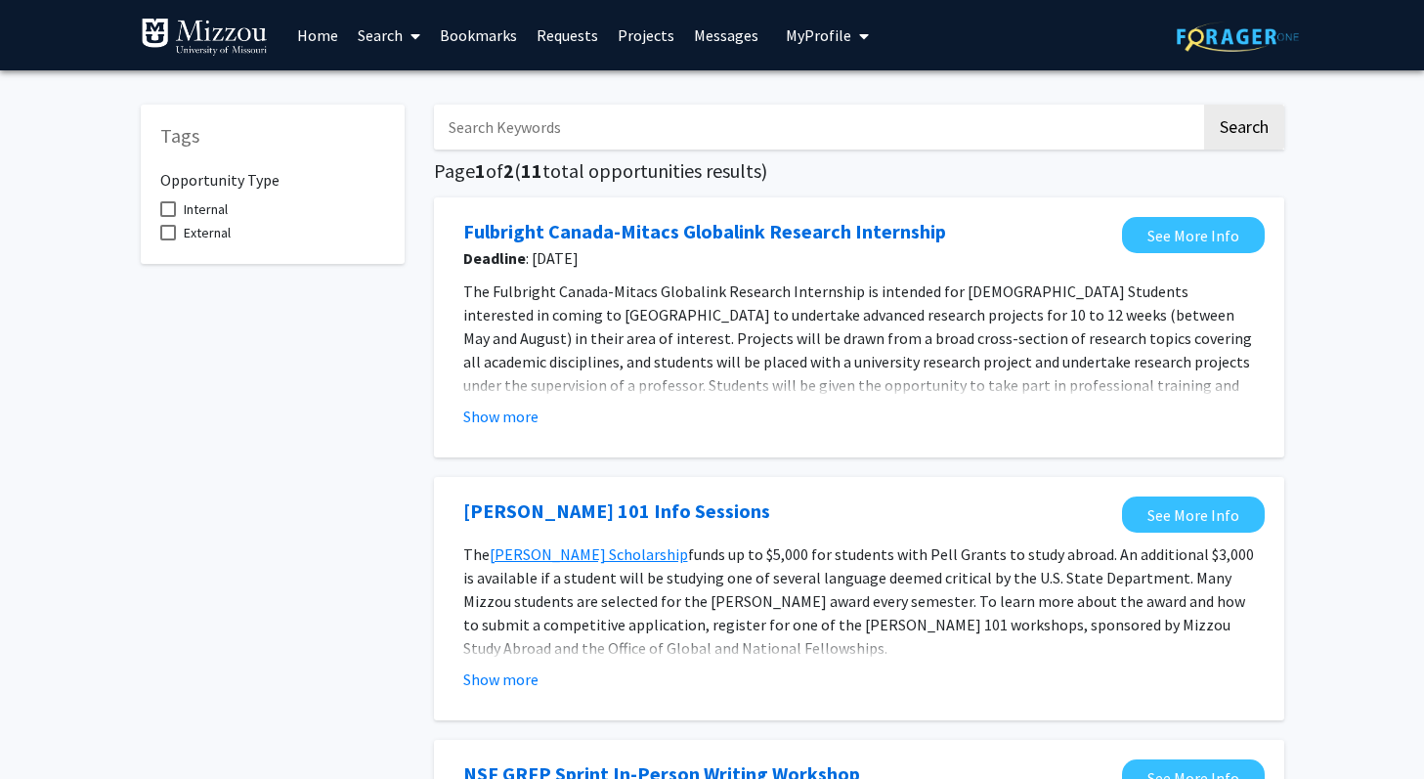
click at [655, 31] on link "Projects" at bounding box center [646, 35] width 76 height 68
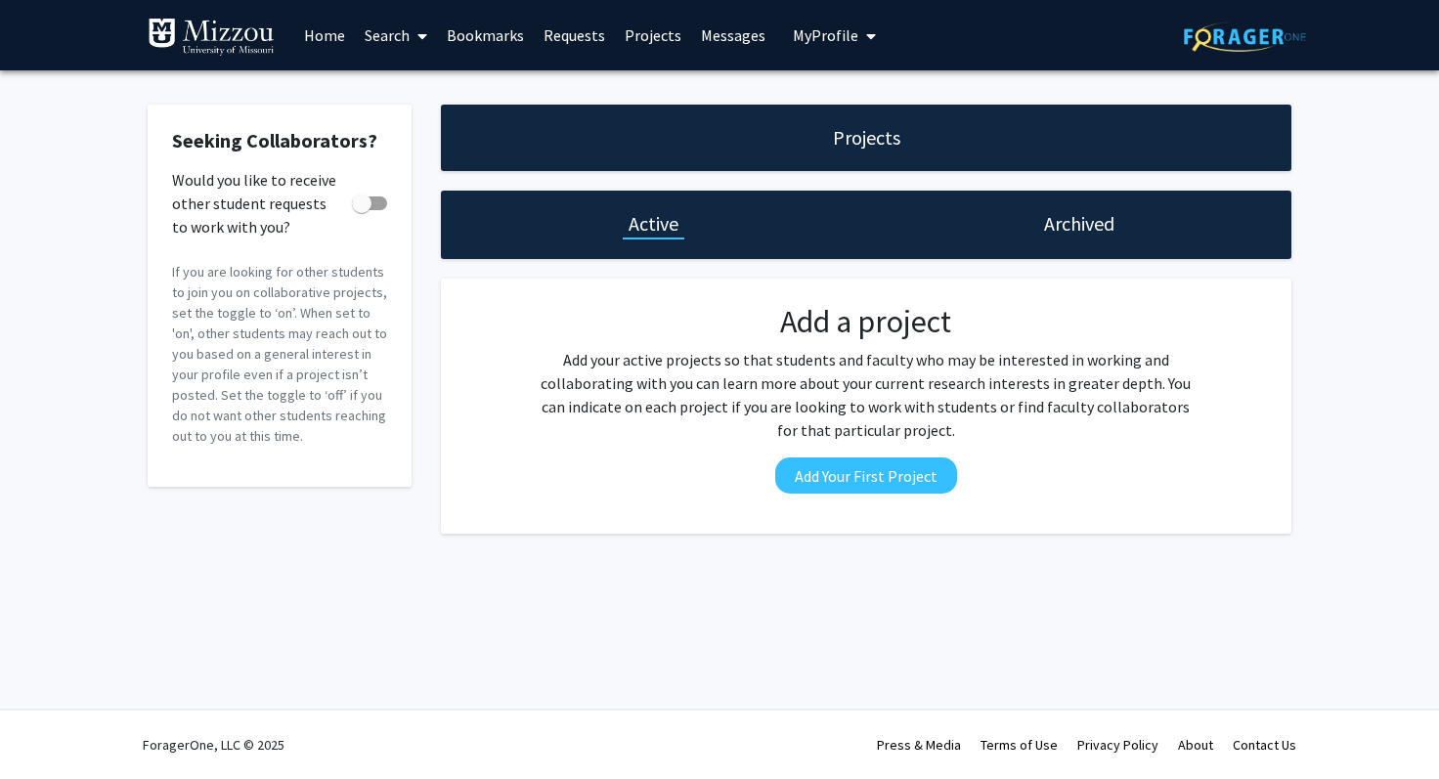
click at [575, 51] on link "Requests" at bounding box center [574, 35] width 81 height 68
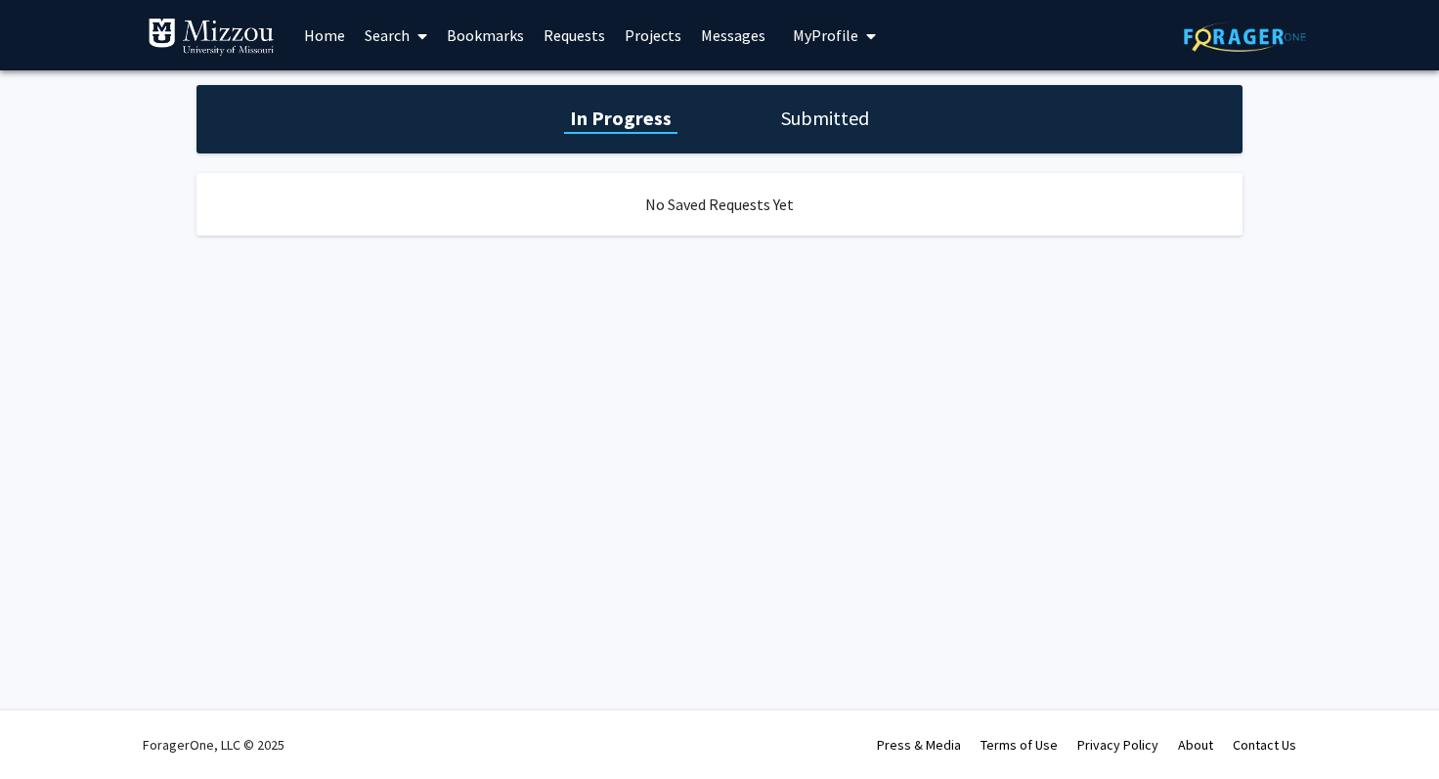
click at [496, 47] on link "Bookmarks" at bounding box center [485, 35] width 97 height 68
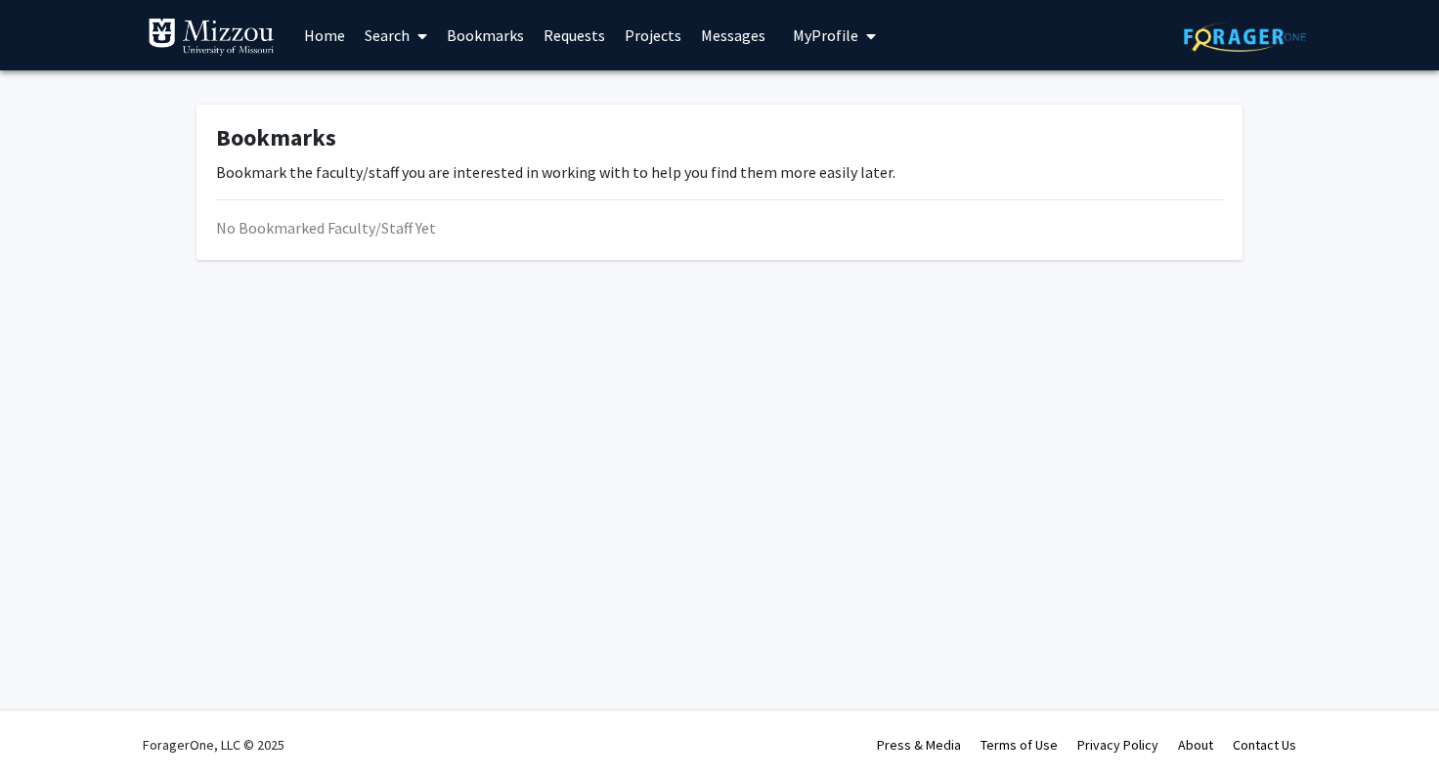
click at [653, 29] on link "Projects" at bounding box center [653, 35] width 76 height 68
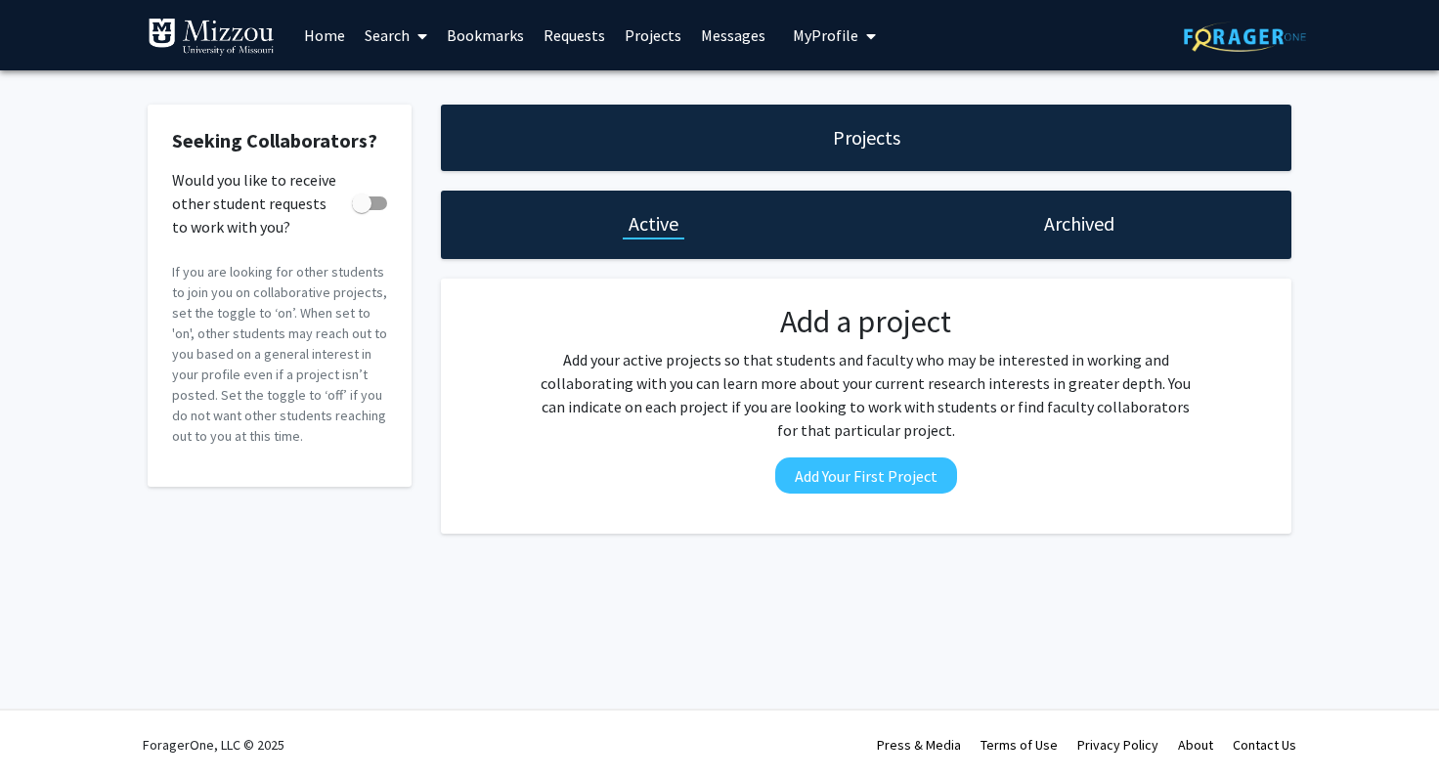
click at [787, 46] on button "My Profile" at bounding box center [834, 35] width 95 height 70
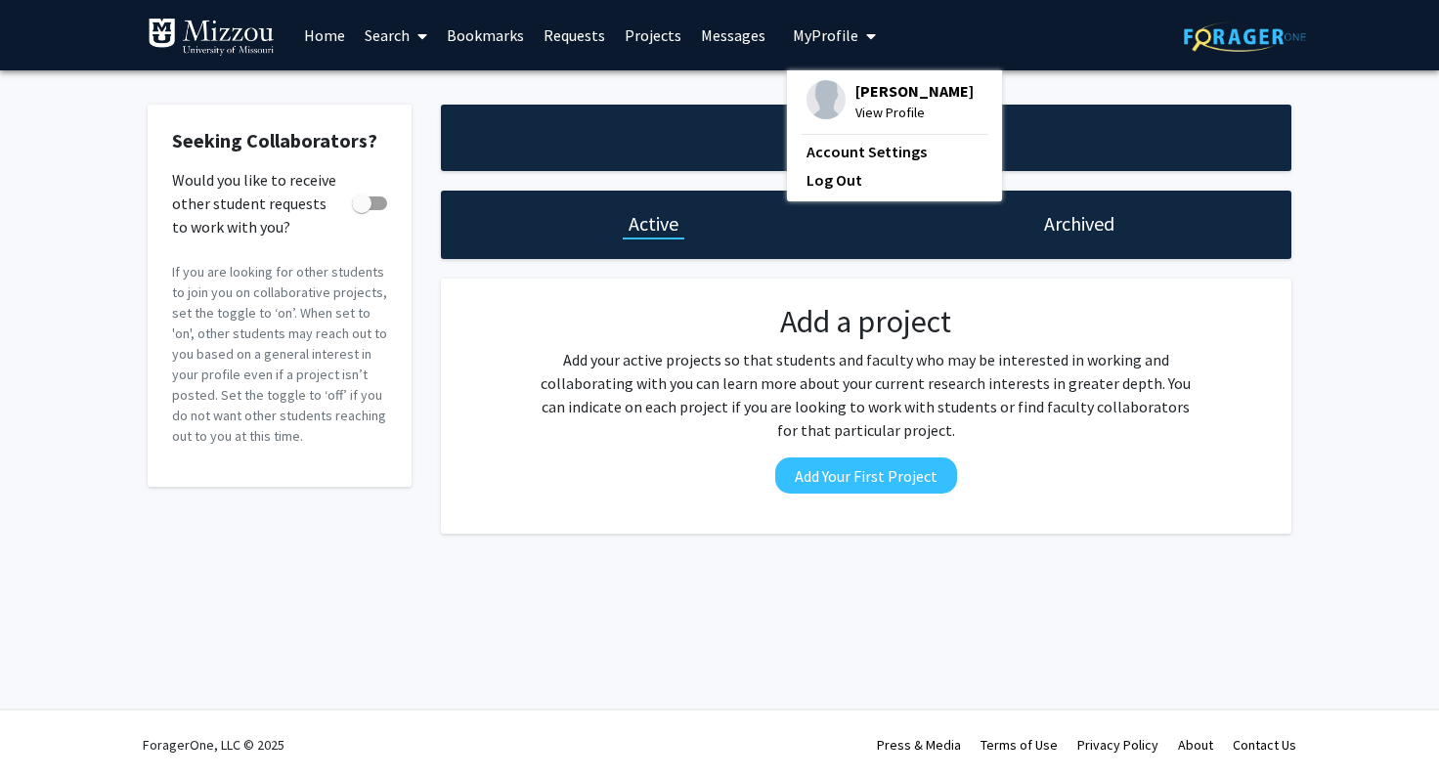
click at [730, 44] on link "Messages" at bounding box center [733, 35] width 84 height 68
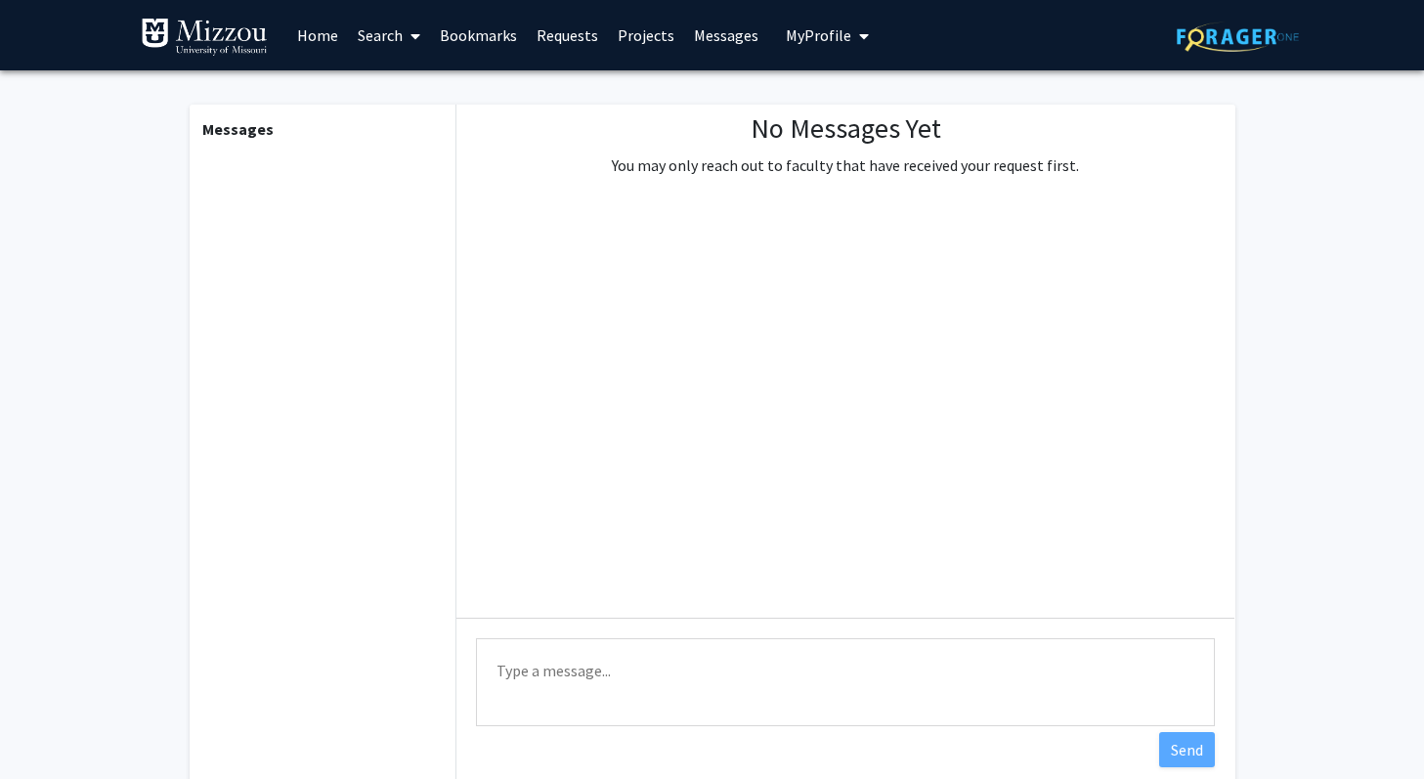
click at [398, 41] on link "Search" at bounding box center [389, 35] width 82 height 68
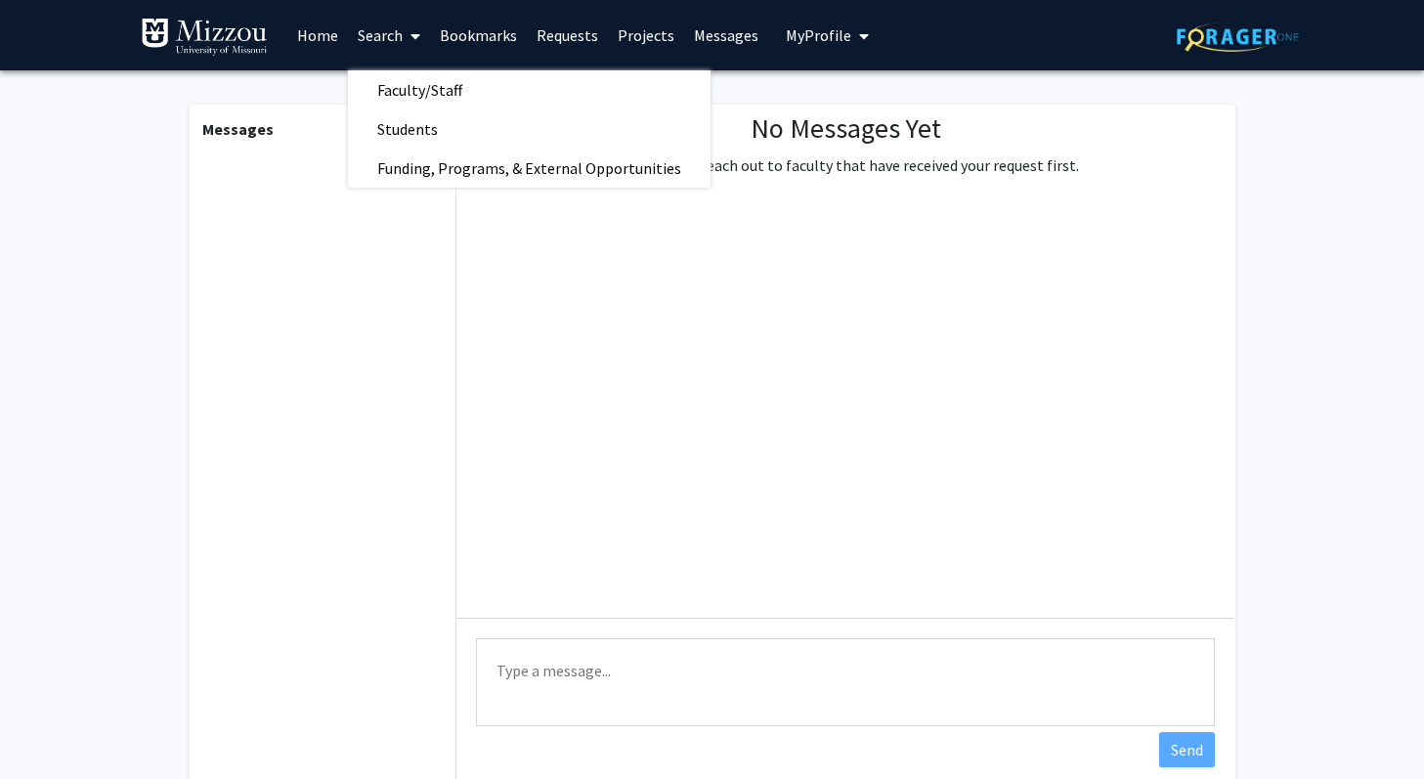
click at [327, 40] on link "Home" at bounding box center [317, 35] width 61 height 68
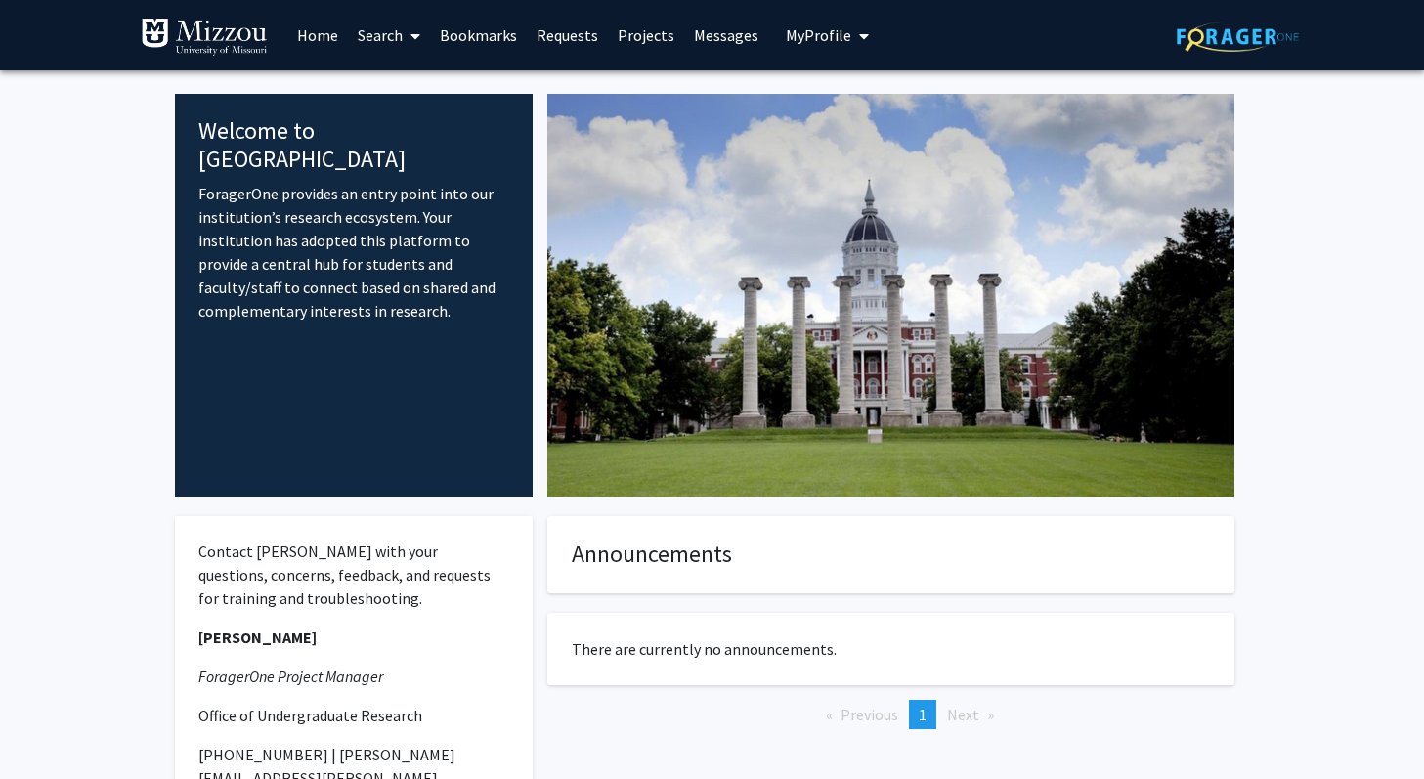
click at [390, 28] on link "Search" at bounding box center [389, 35] width 82 height 68
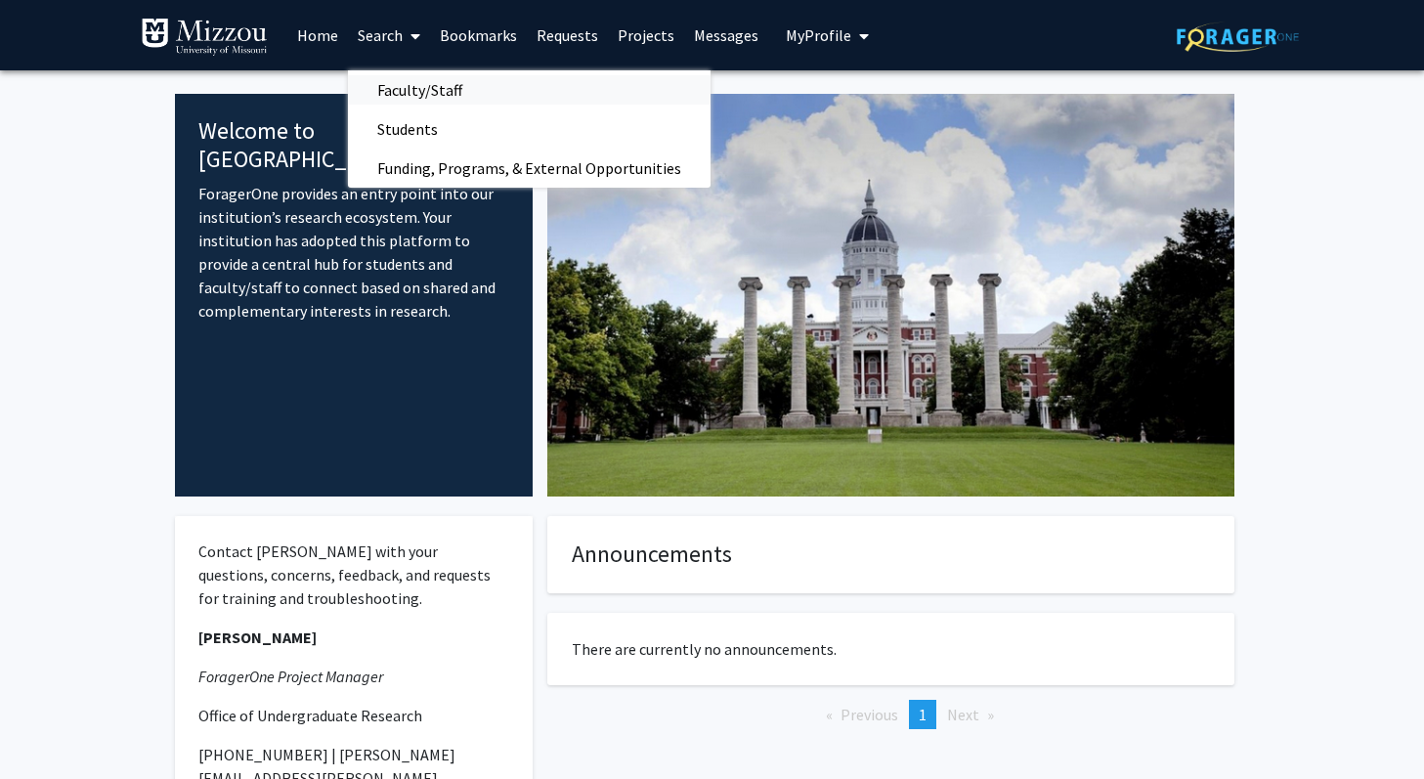
click at [409, 89] on span "Faculty/Staff" at bounding box center [420, 89] width 144 height 39
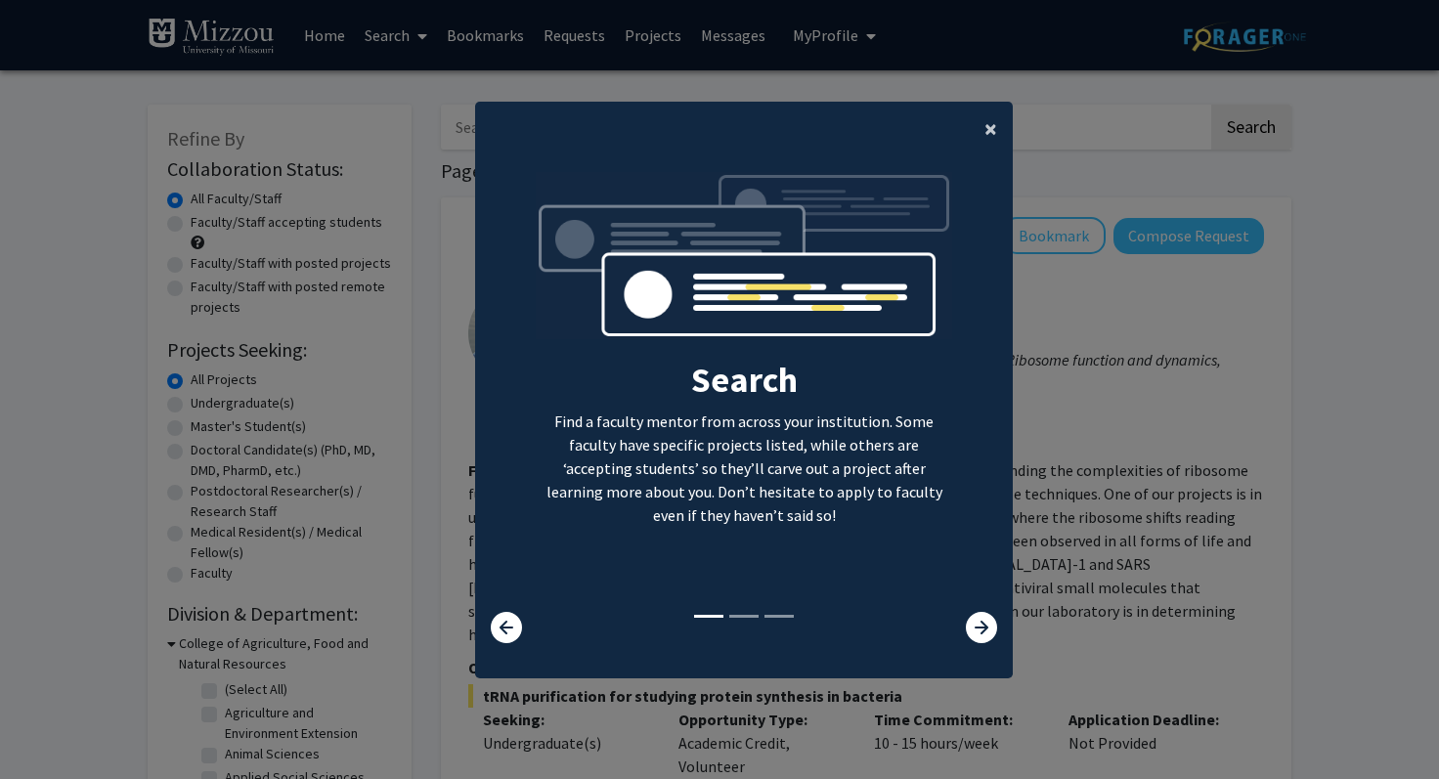
click at [986, 129] on span "×" at bounding box center [991, 128] width 13 height 30
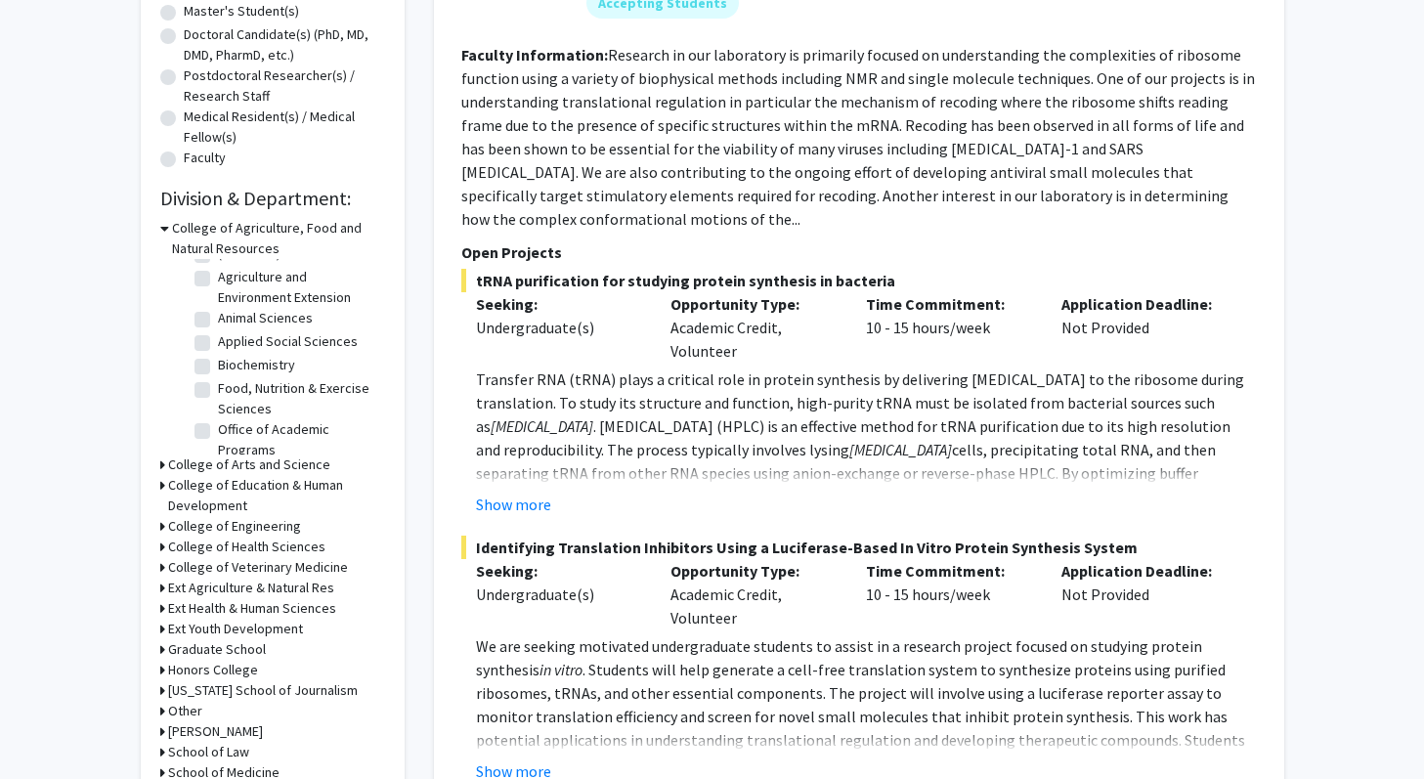
scroll to position [421, 0]
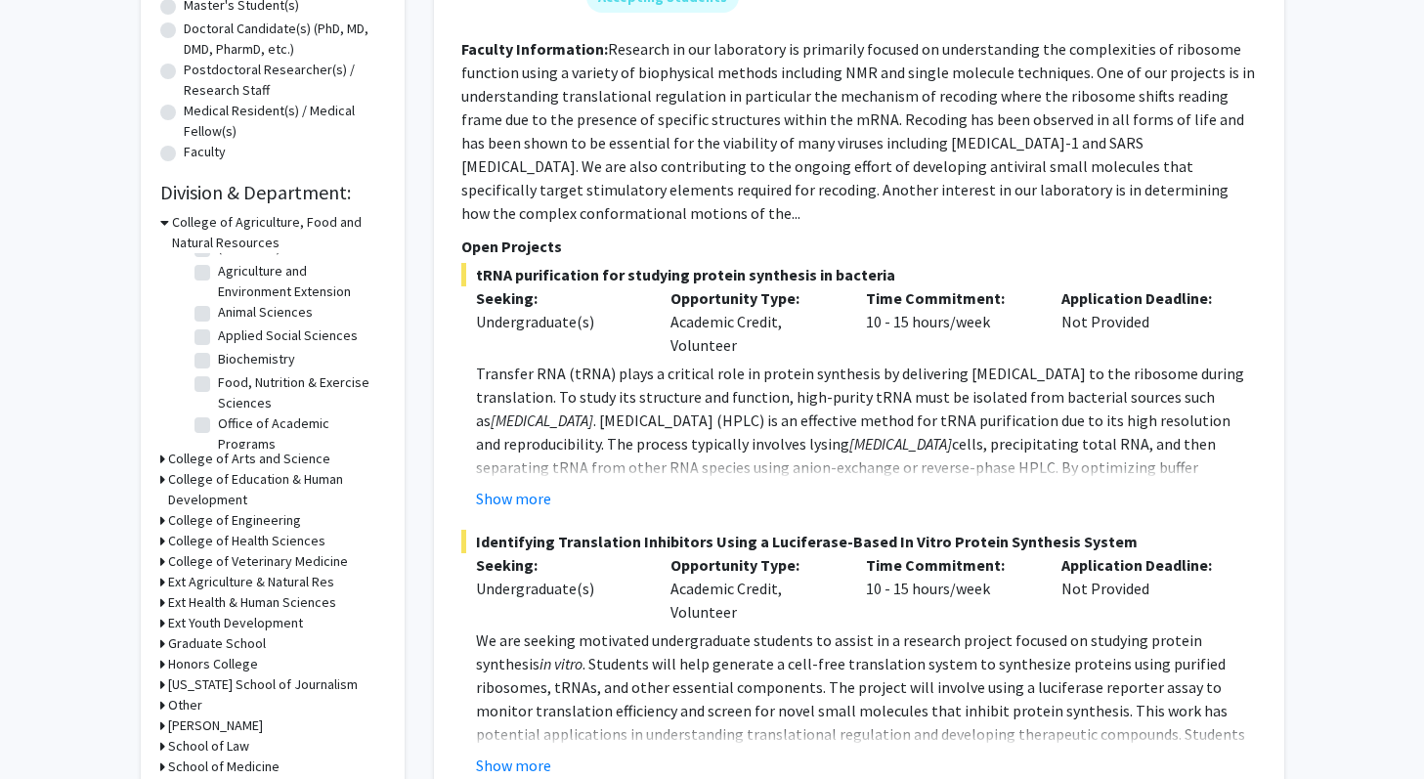
click at [293, 485] on h3 "College of Education & Human Development" at bounding box center [276, 489] width 217 height 41
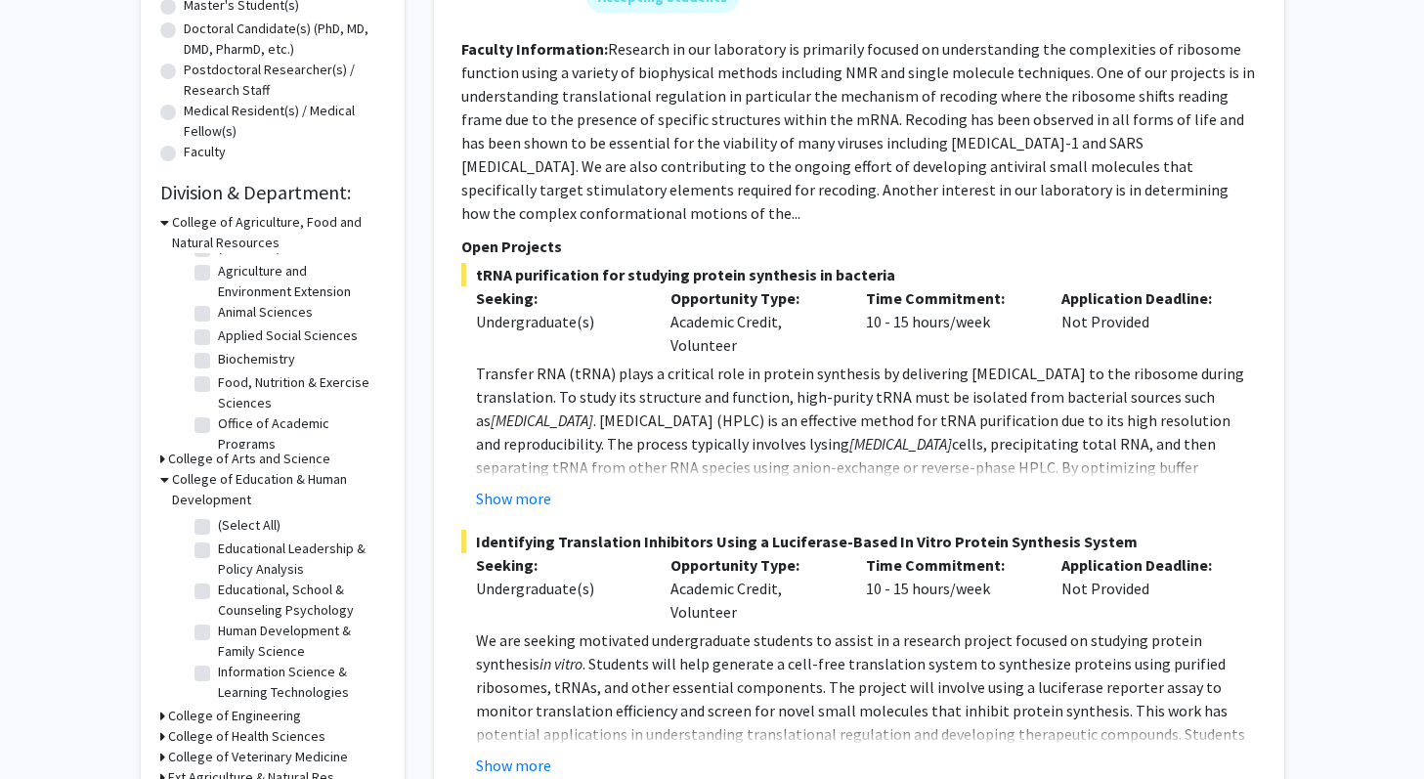
scroll to position [66, 0]
click at [218, 687] on label "Special Education" at bounding box center [270, 688] width 104 height 21
click at [218, 687] on input "Special Education" at bounding box center [224, 684] width 13 height 13
checkbox input "true"
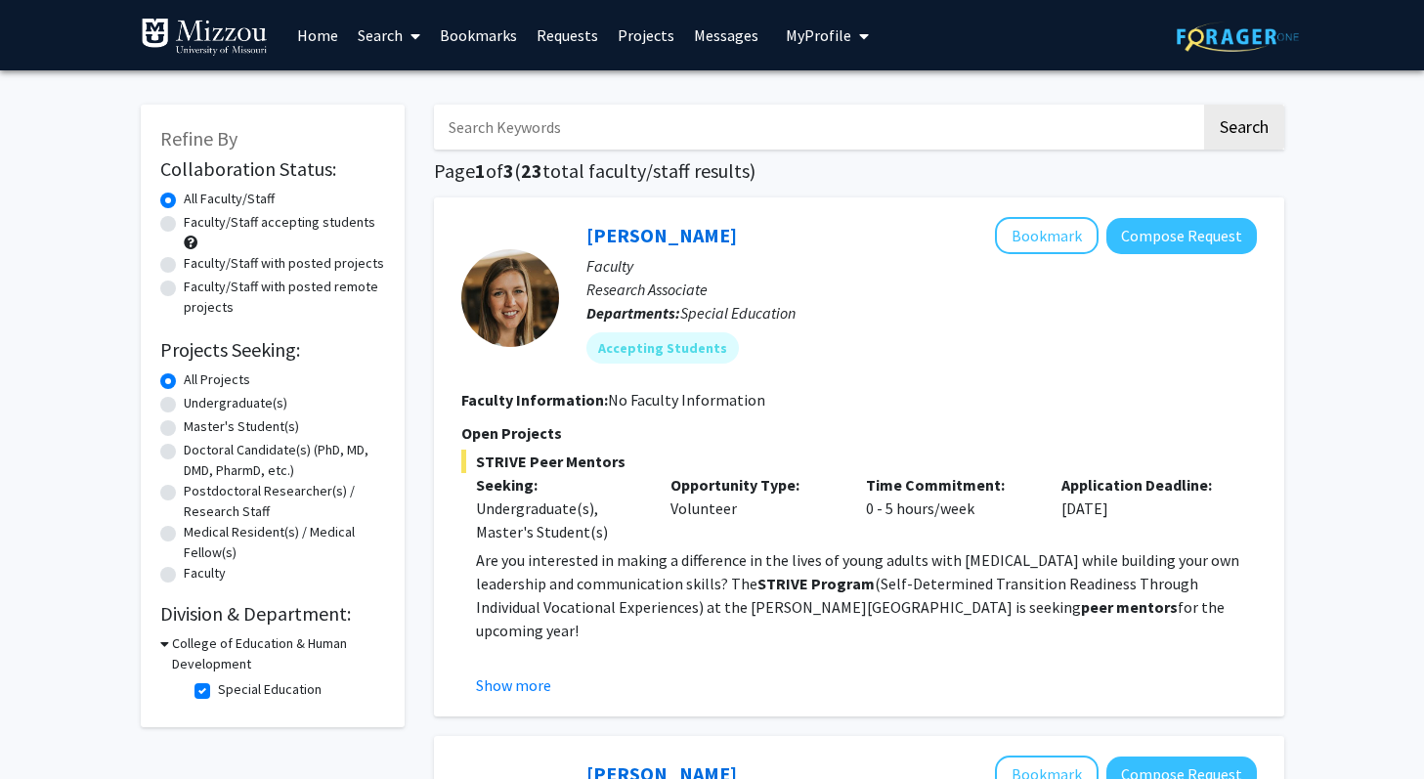
click at [342, 219] on label "Faculty/Staff accepting students" at bounding box center [280, 222] width 192 height 21
click at [197, 219] on input "Faculty/Staff accepting students" at bounding box center [190, 218] width 13 height 13
radio input "true"
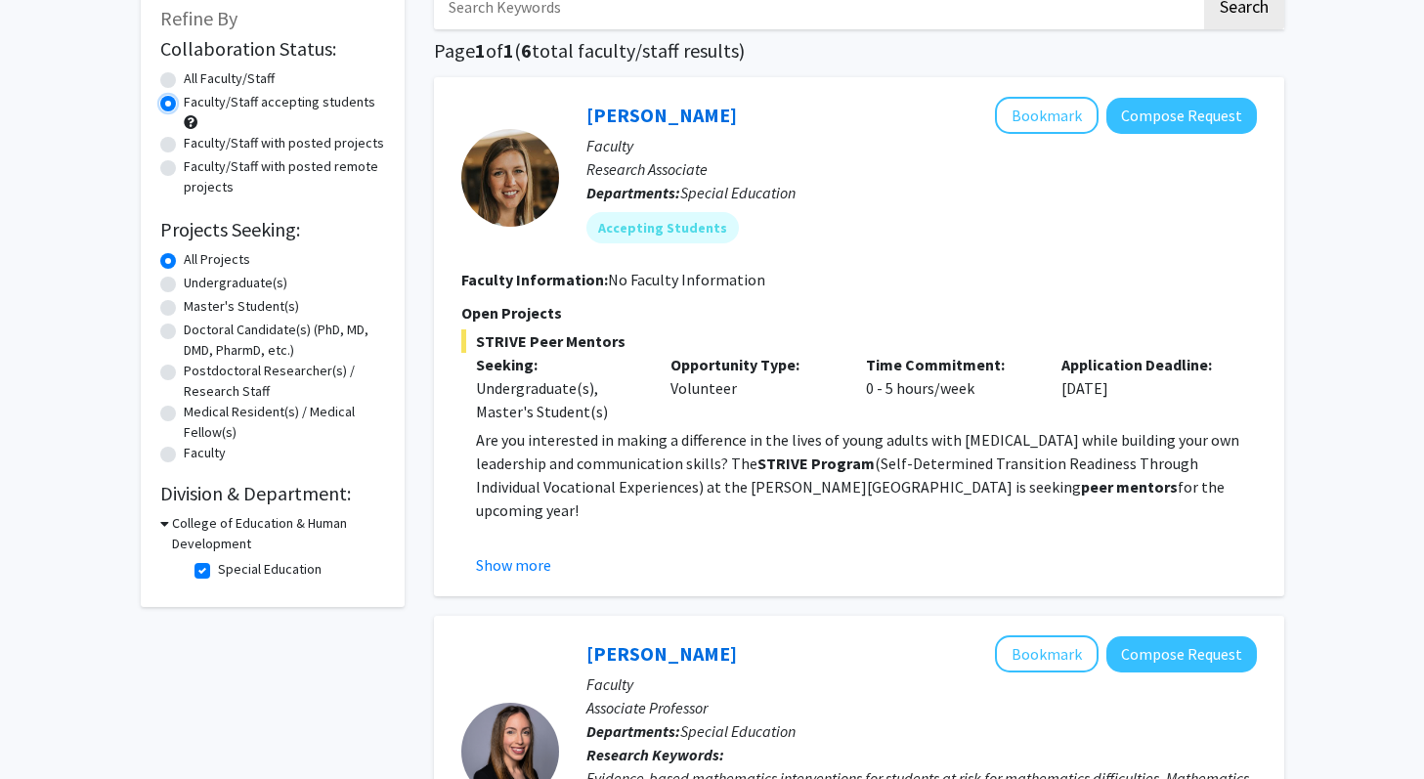
scroll to position [137, 0]
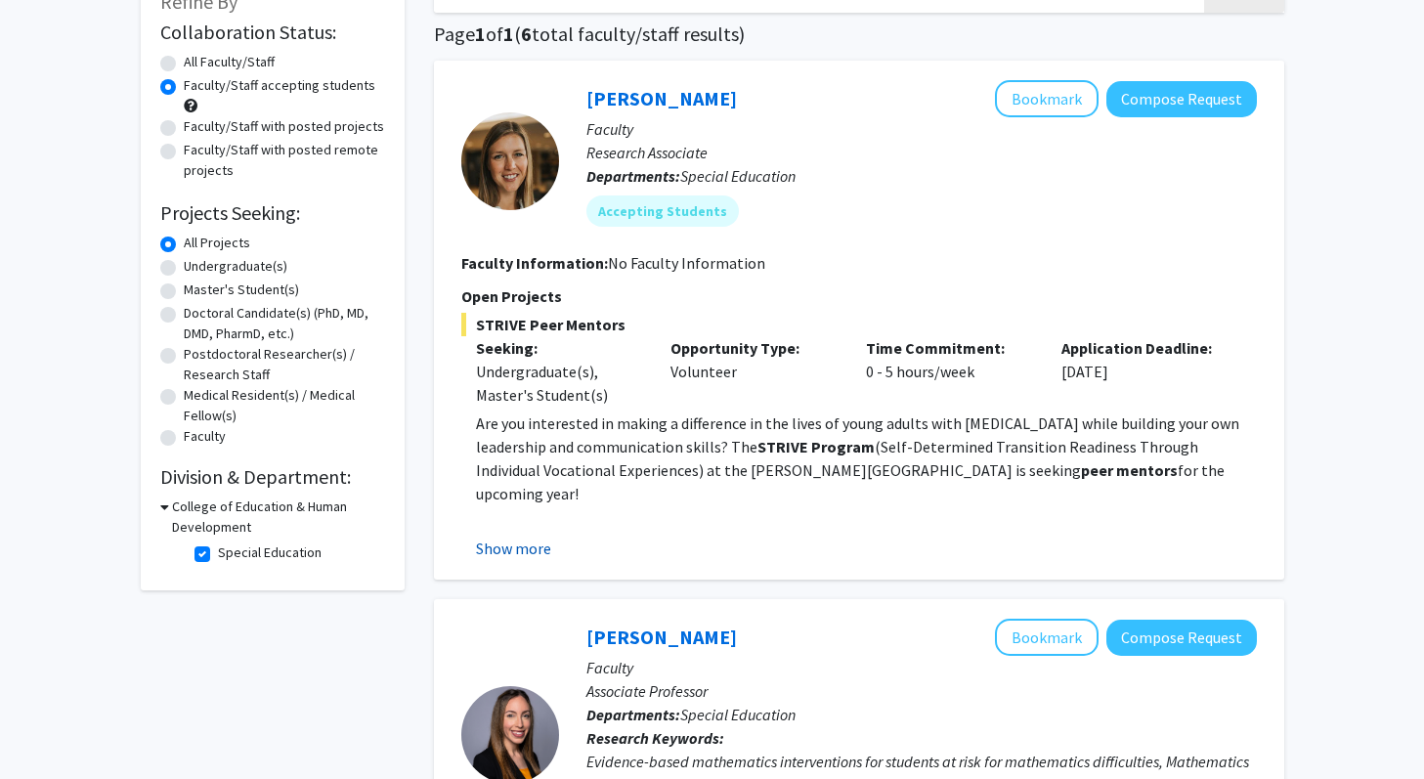
click at [536, 546] on button "Show more" at bounding box center [513, 548] width 75 height 23
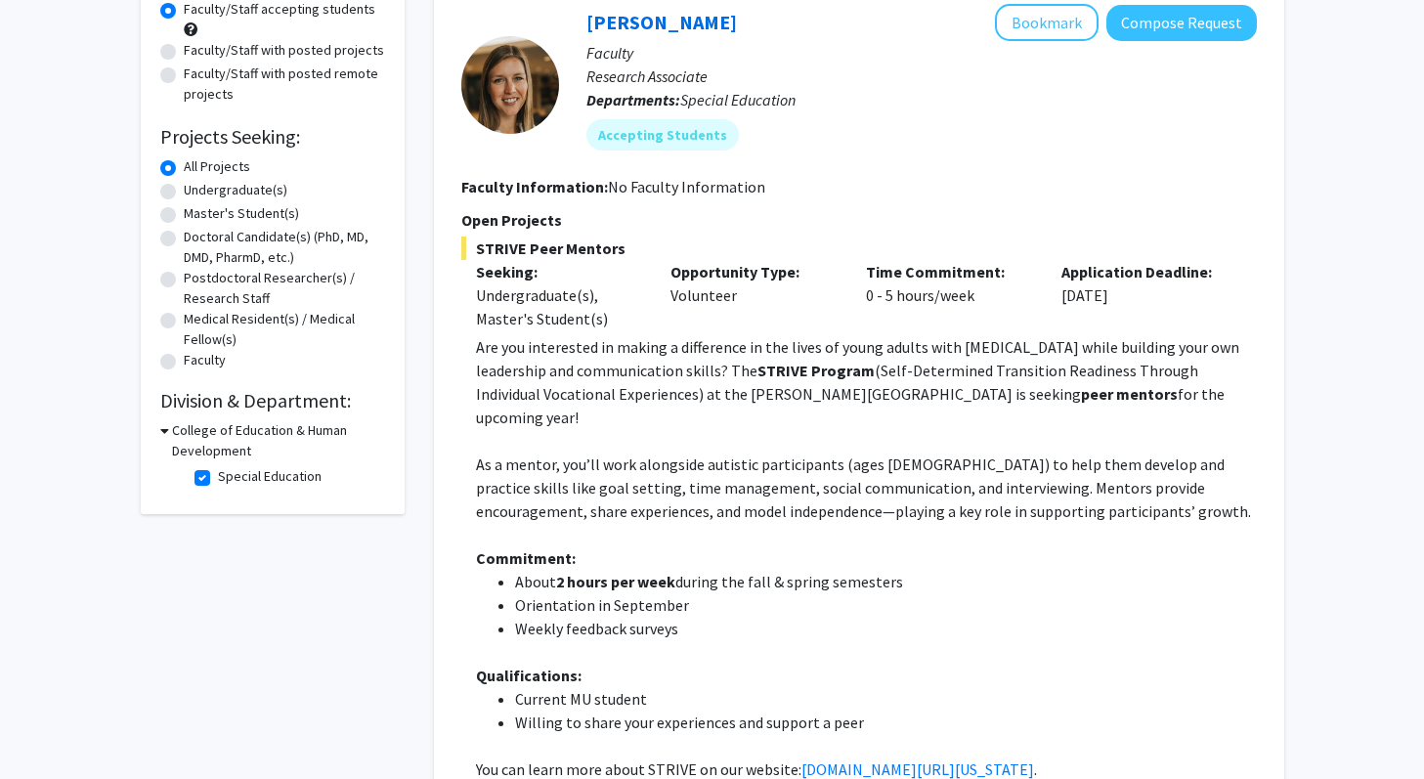
scroll to position [0, 0]
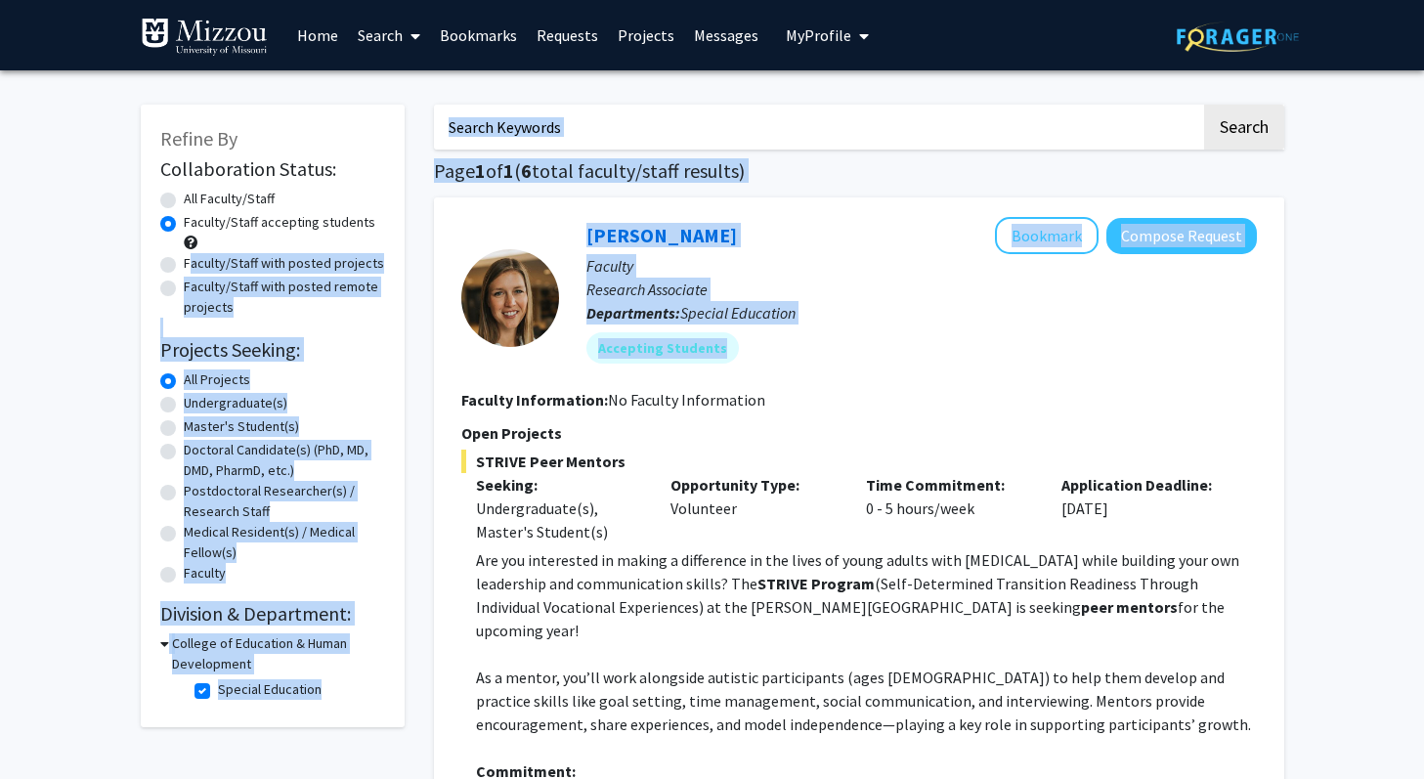
drag, startPoint x: 84, startPoint y: 255, endPoint x: 829, endPoint y: 379, distance: 755.3
click at [829, 379] on fg-search-faculty "Jaclyn Benigno Bookmark Compose Request Faculty Research Associate Departments:…" at bounding box center [859, 621] width 796 height 809
drag, startPoint x: 829, startPoint y: 379, endPoint x: 294, endPoint y: 550, distance: 561.5
click at [294, 550] on label "Medical Resident(s) / Medical Fellow(s)" at bounding box center [284, 542] width 201 height 41
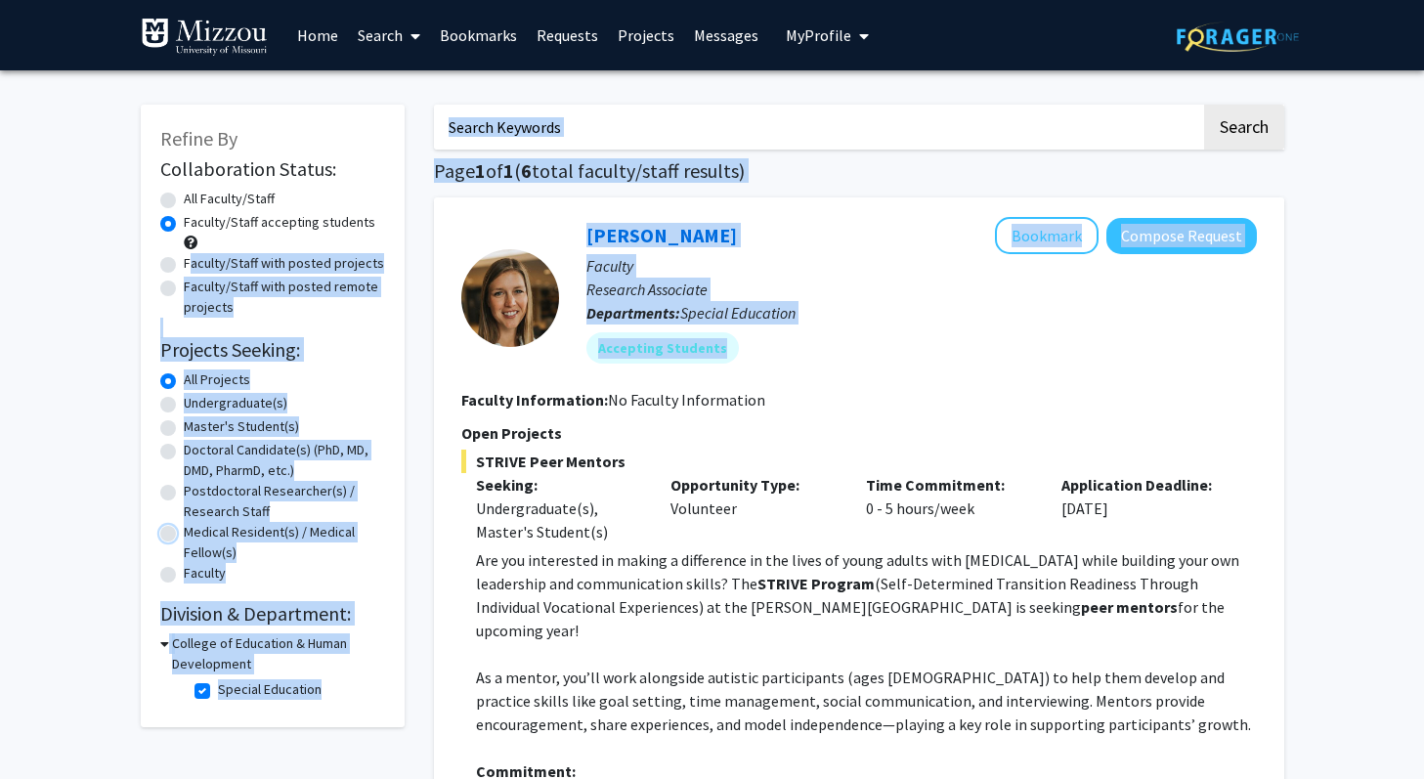
click at [197, 535] on input "Medical Resident(s) / Medical Fellow(s)" at bounding box center [190, 528] width 13 height 13
radio input "true"
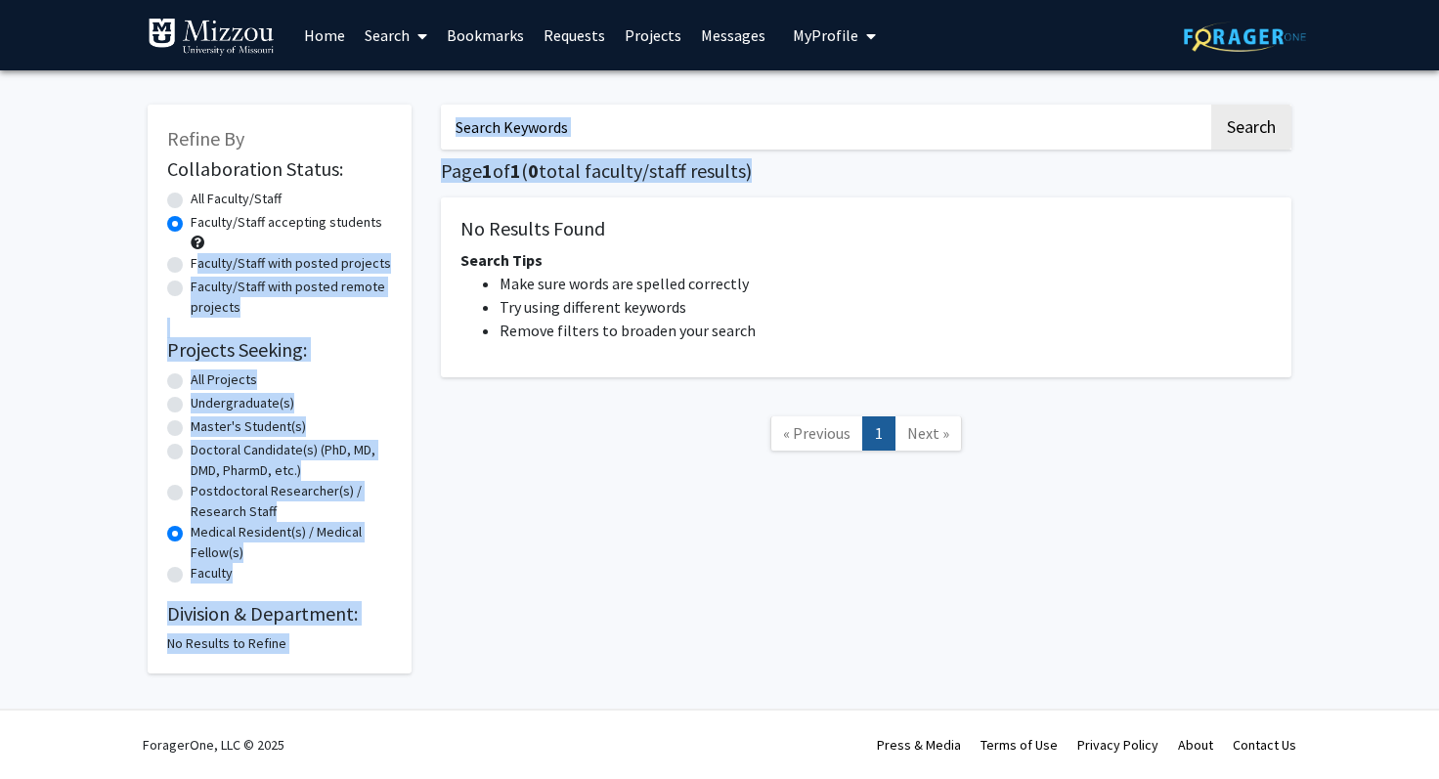
click at [294, 550] on label "Medical Resident(s) / Medical Fellow(s)" at bounding box center [291, 542] width 201 height 41
click at [203, 535] on input "Medical Resident(s) / Medical Fellow(s)" at bounding box center [197, 528] width 13 height 13
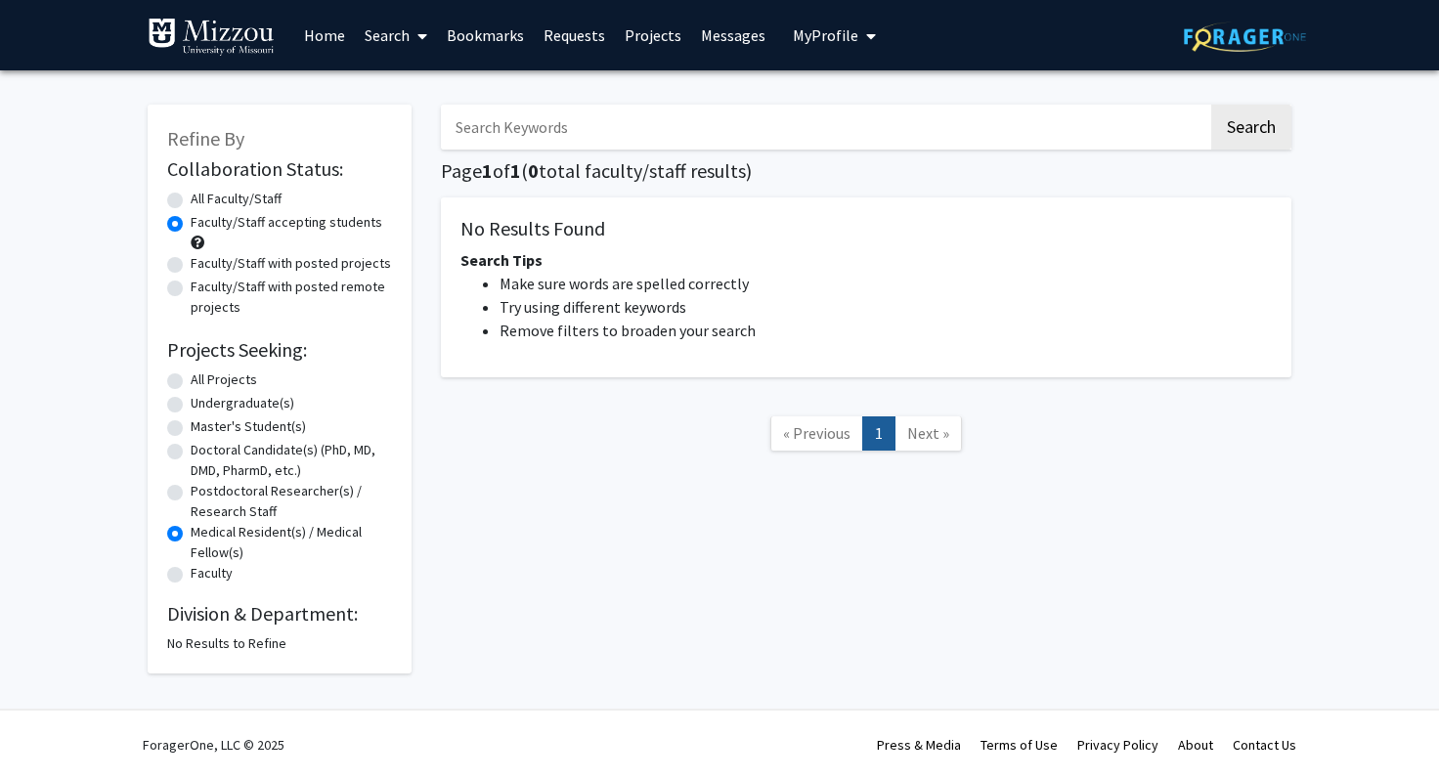
click at [232, 397] on label "Undergraduate(s)" at bounding box center [243, 403] width 104 height 21
click at [203, 397] on input "Undergraduate(s)" at bounding box center [197, 399] width 13 height 13
radio input "true"
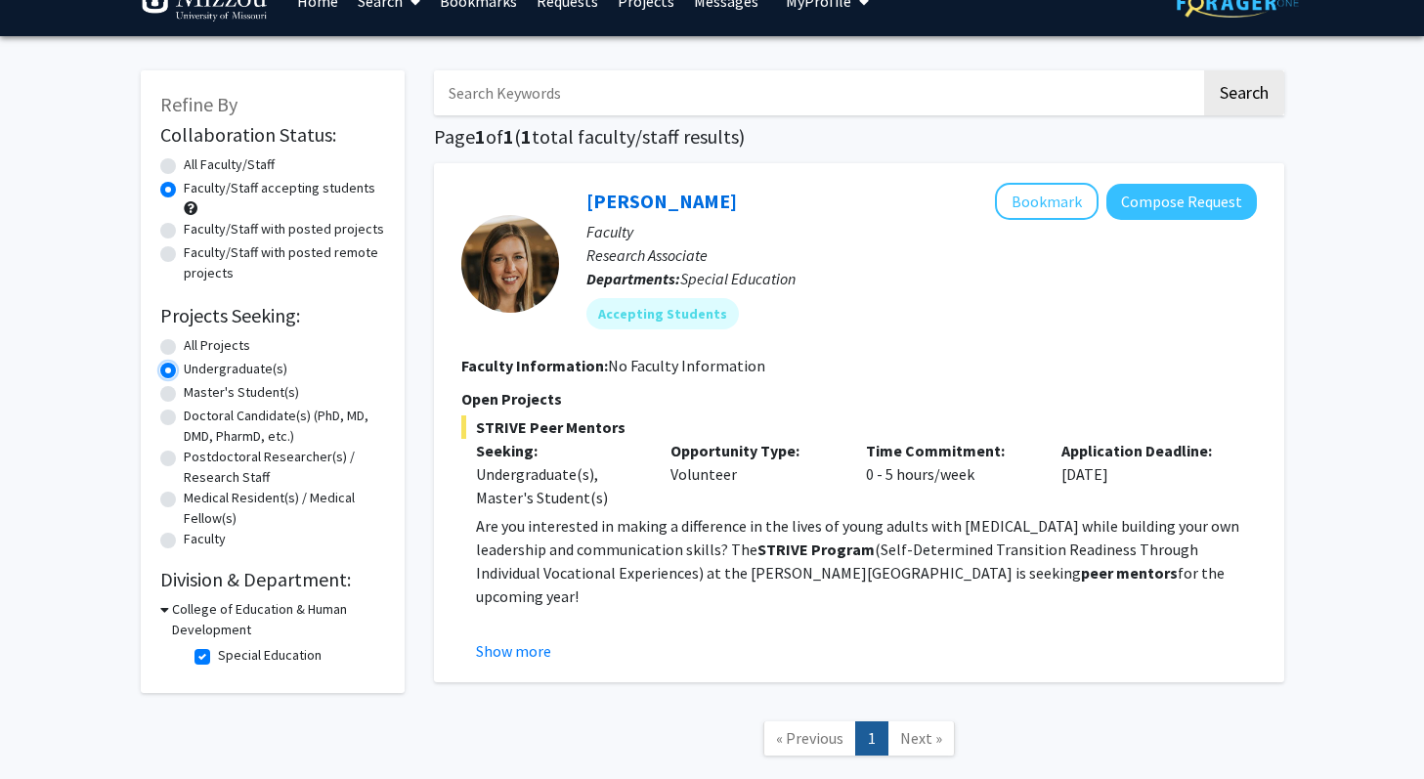
scroll to position [153, 0]
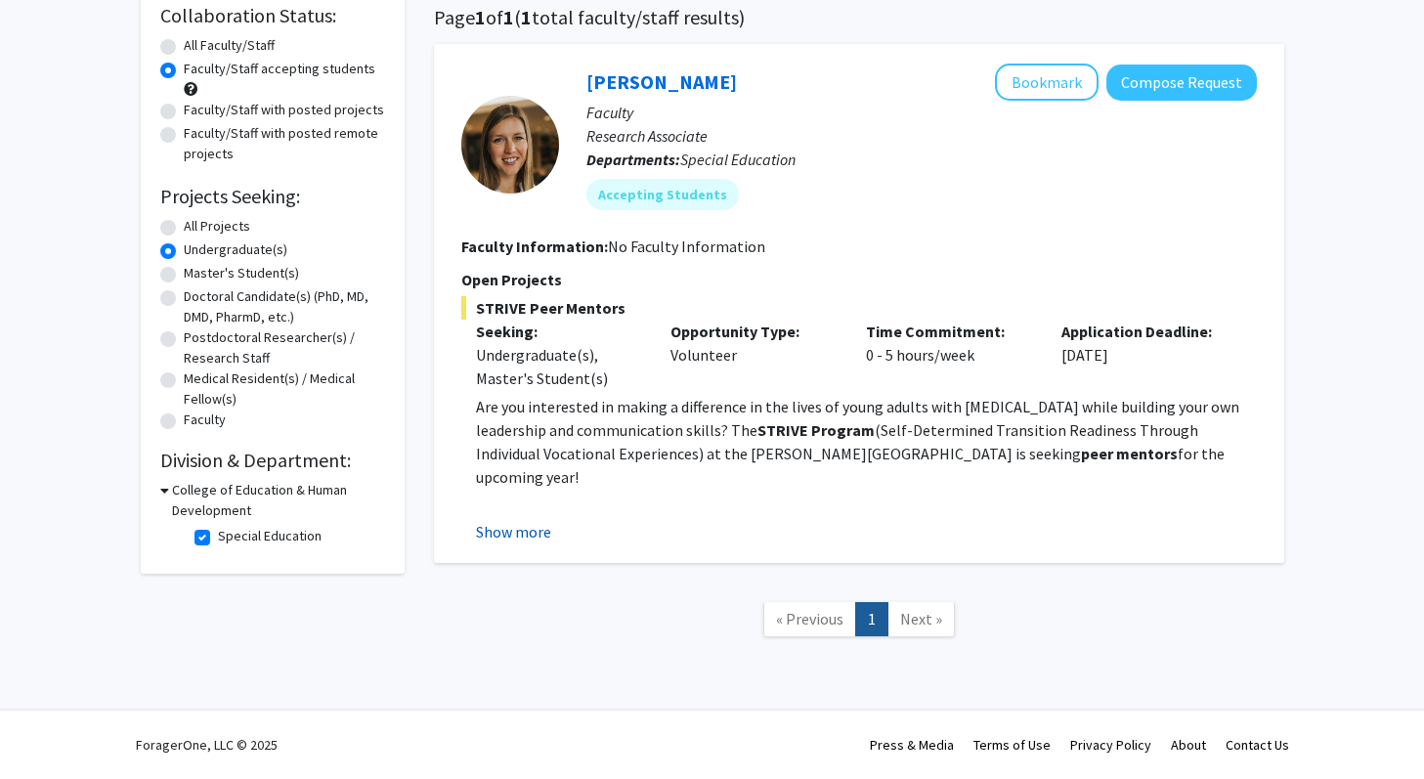
click at [527, 524] on button "Show more" at bounding box center [513, 531] width 75 height 23
